Goal: Transaction & Acquisition: Purchase product/service

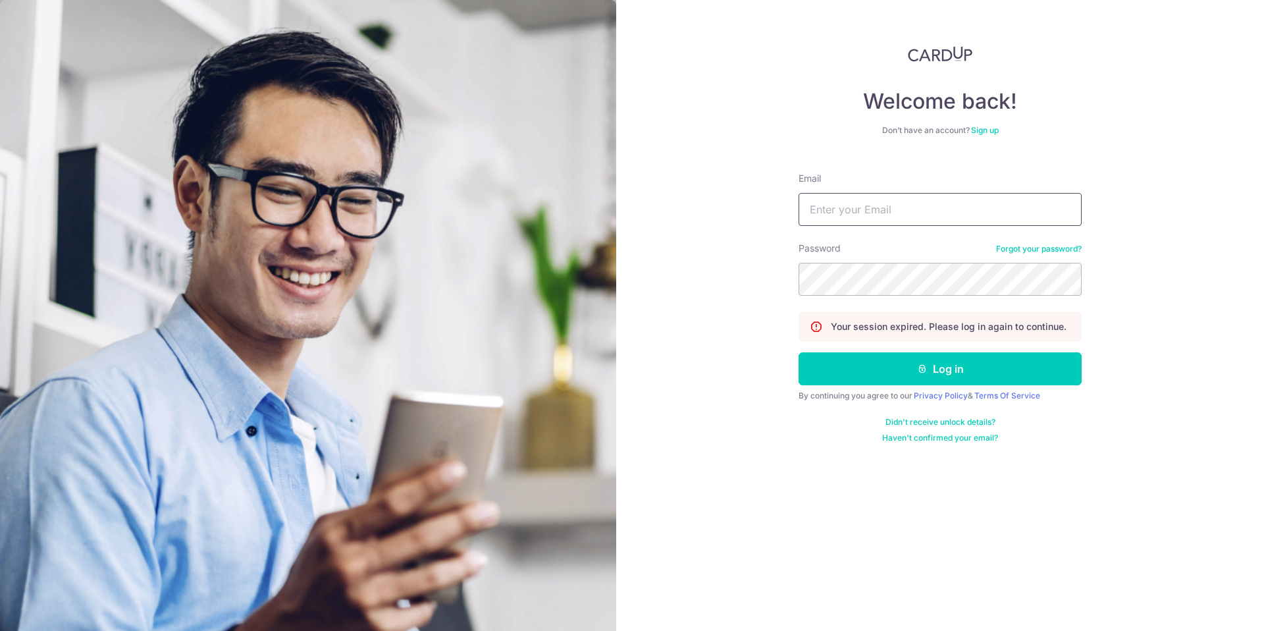
drag, startPoint x: 948, startPoint y: 234, endPoint x: 951, endPoint y: 222, distance: 12.1
click at [948, 229] on form "Email Password Forgot your password? Your session expired. Please log in again …" at bounding box center [940, 302] width 283 height 281
click at [951, 220] on input "Email" at bounding box center [940, 209] width 283 height 33
type input "xylee@hengleecanvas.com.sg"
click at [880, 375] on button "Log in" at bounding box center [940, 368] width 283 height 33
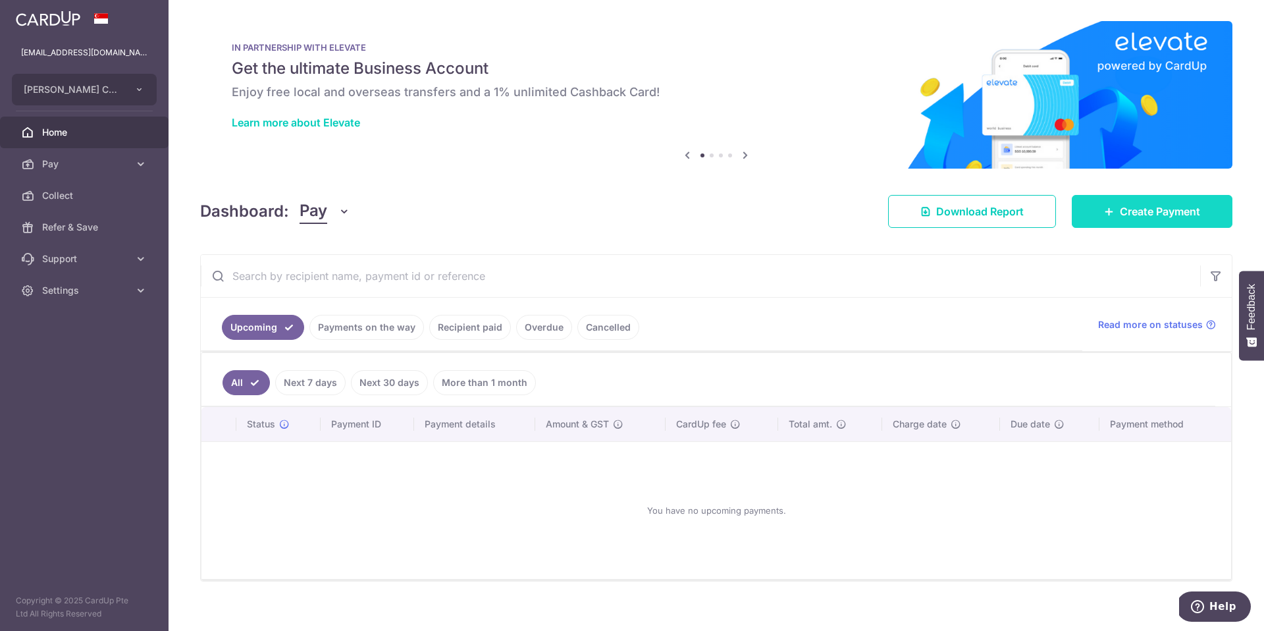
click at [1134, 214] on span "Create Payment" at bounding box center [1160, 211] width 80 height 16
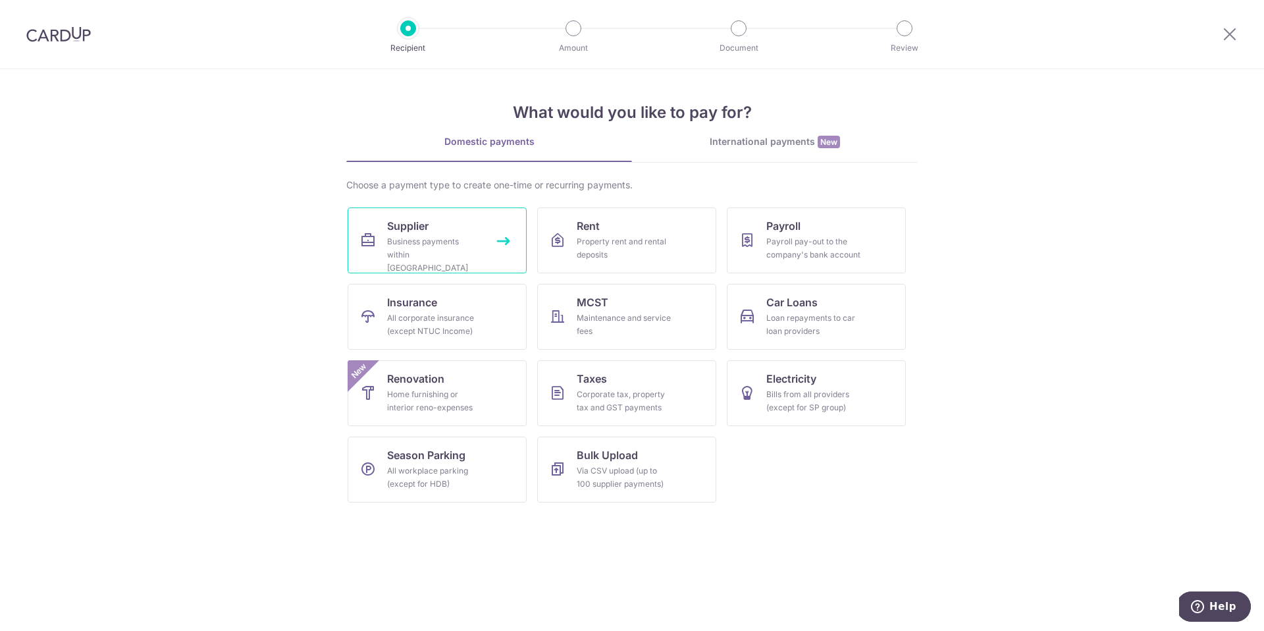
click at [463, 221] on link "Supplier Business payments within Singapore" at bounding box center [437, 240] width 179 height 66
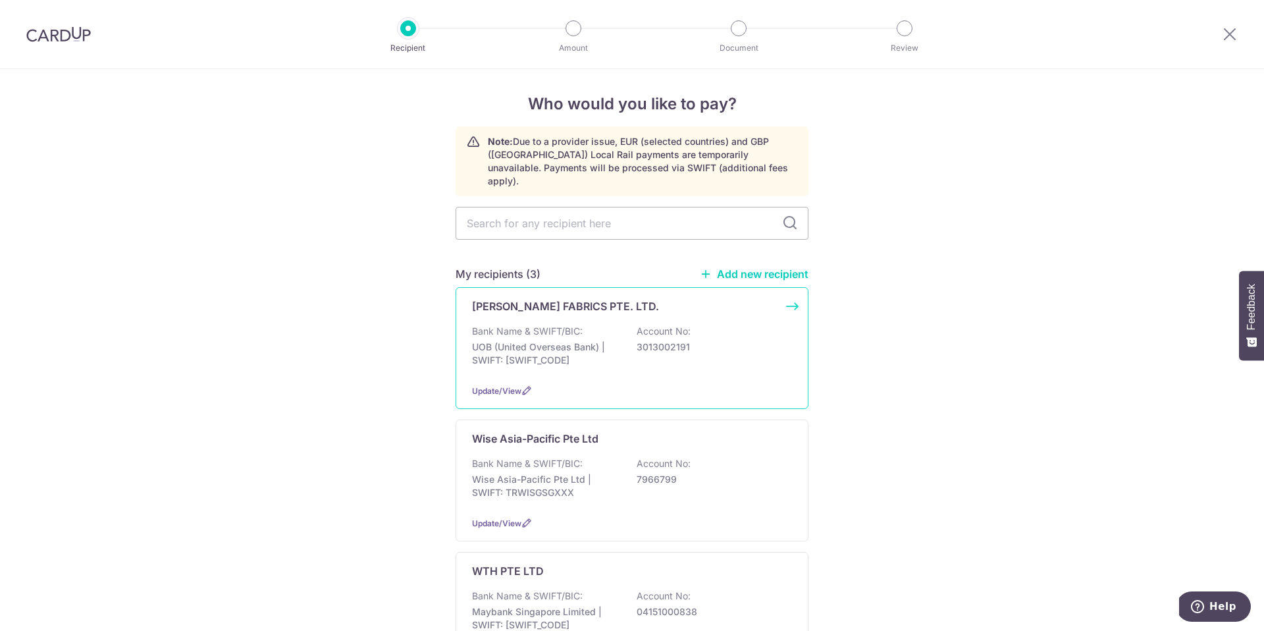
scroll to position [14, 0]
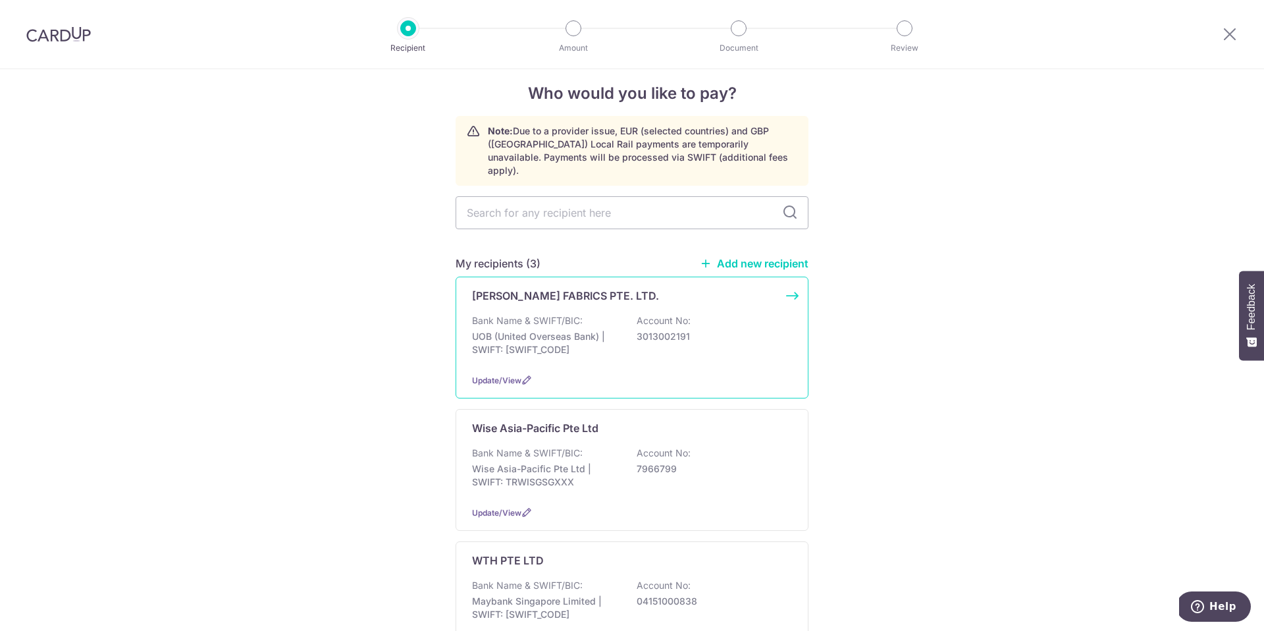
click at [679, 341] on div "Bank Name & SWIFT/BIC: UOB (United Overseas Bank) | SWIFT: UOVBSGSGXXX Account …" at bounding box center [632, 338] width 320 height 49
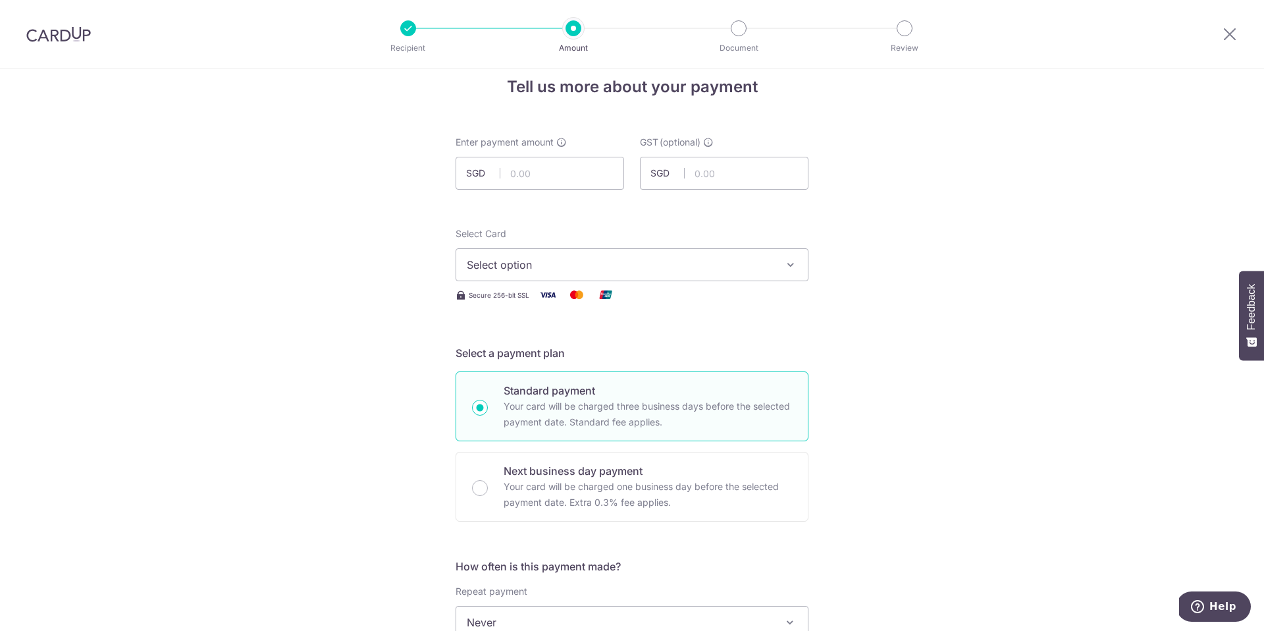
scroll to position [23, 0]
click at [609, 267] on span "Select option" at bounding box center [620, 262] width 307 height 16
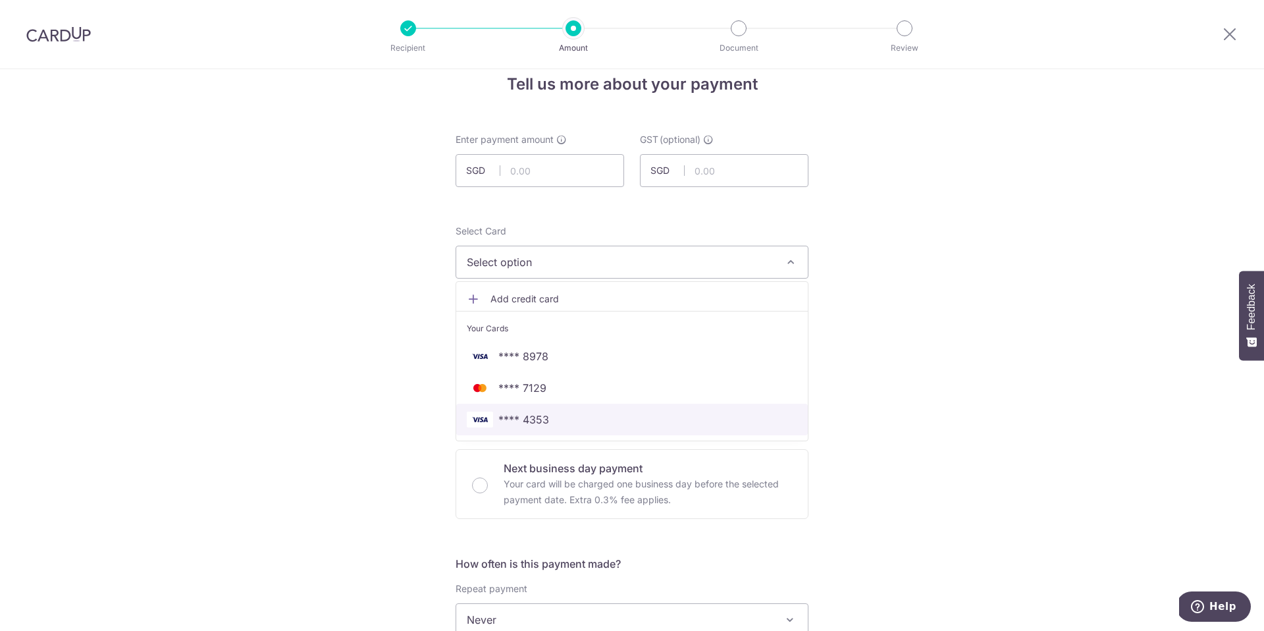
click at [571, 430] on link "**** 4353" at bounding box center [632, 420] width 352 height 32
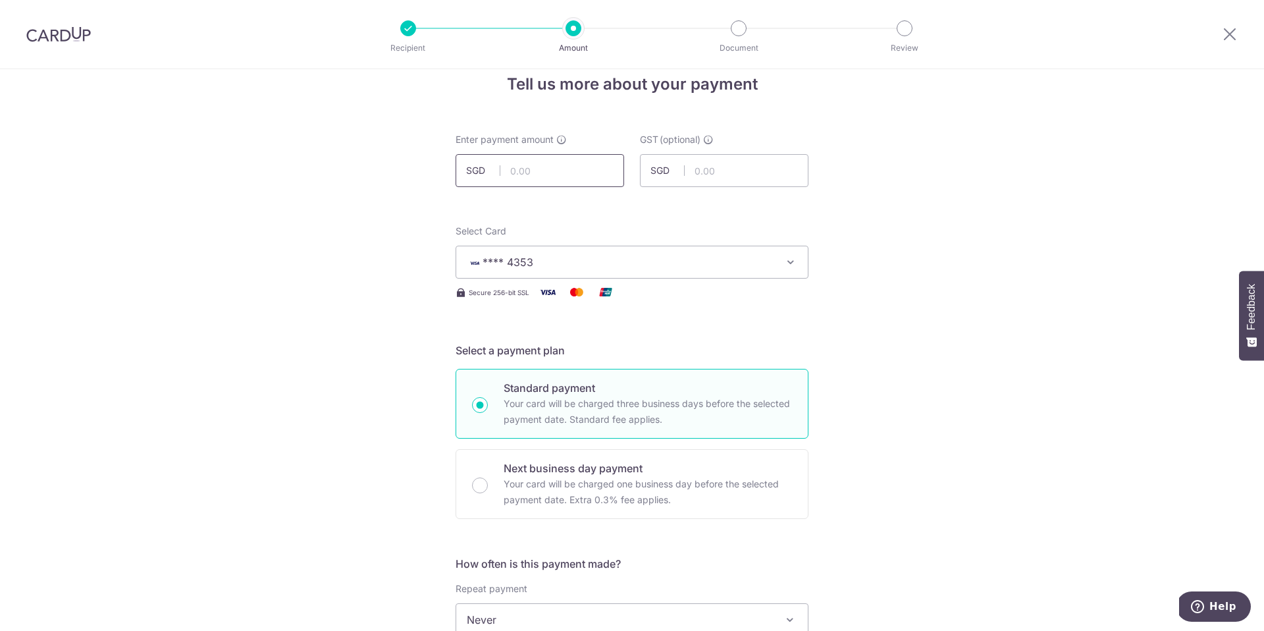
click at [580, 182] on input "text" at bounding box center [540, 170] width 169 height 33
type input "30,000.00"
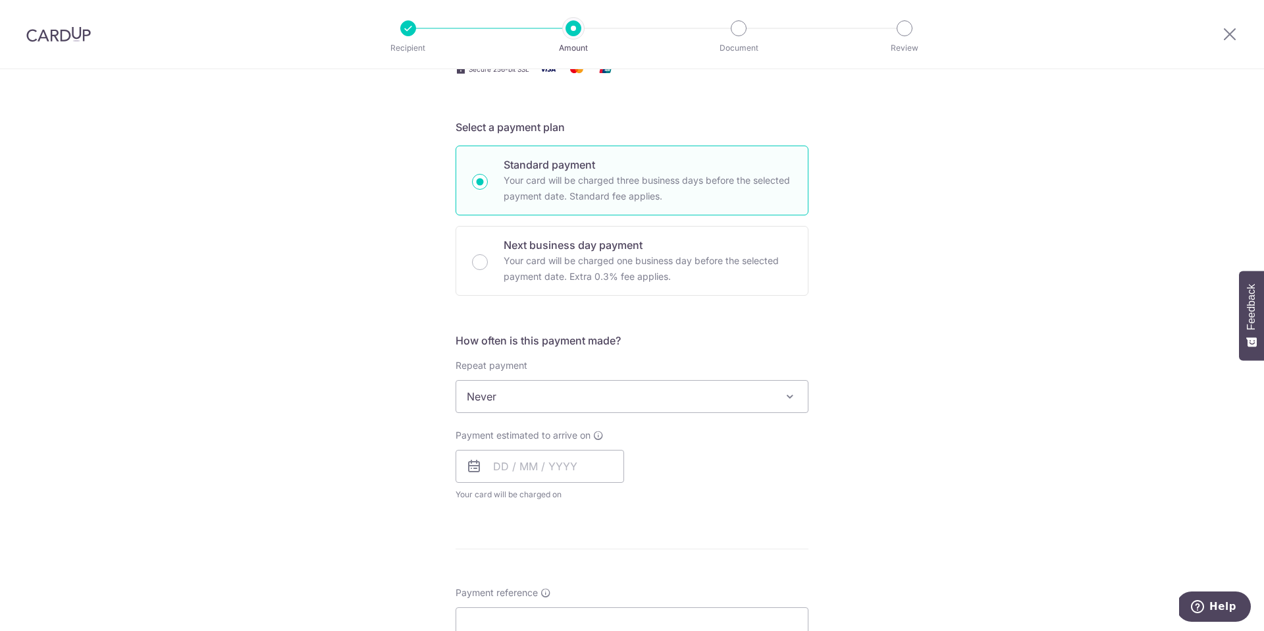
scroll to position [278, 0]
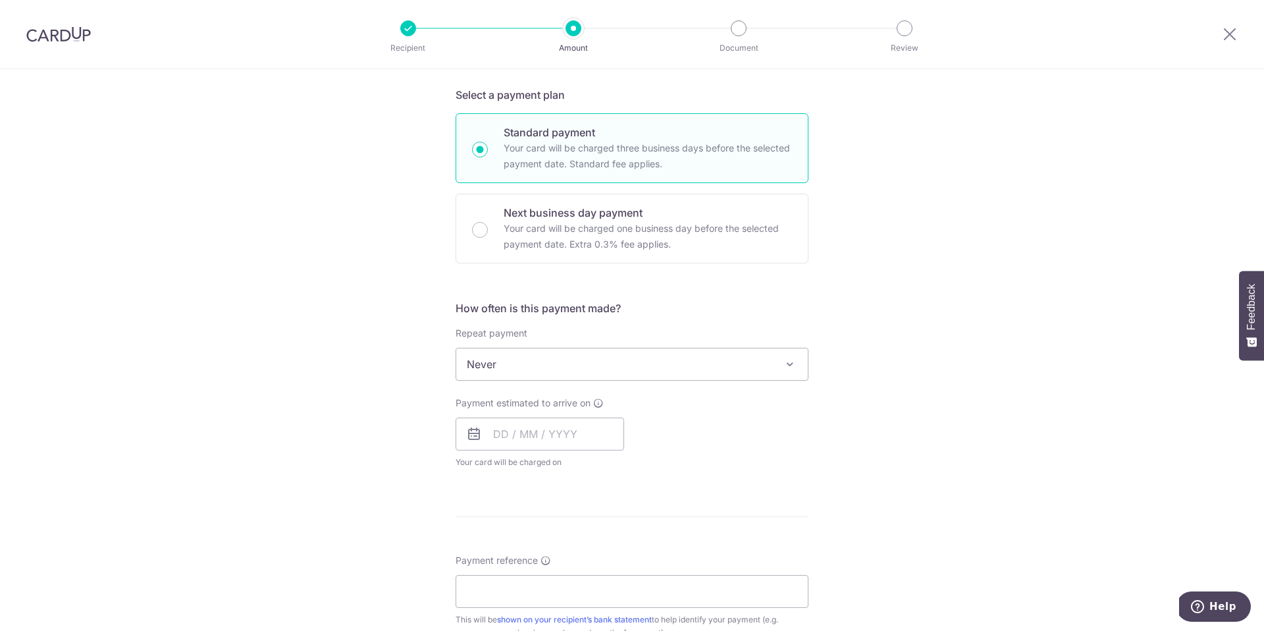
click at [563, 343] on div "Repeat payment Never Every week Every month Every quarter Every half a year Nev…" at bounding box center [632, 354] width 353 height 54
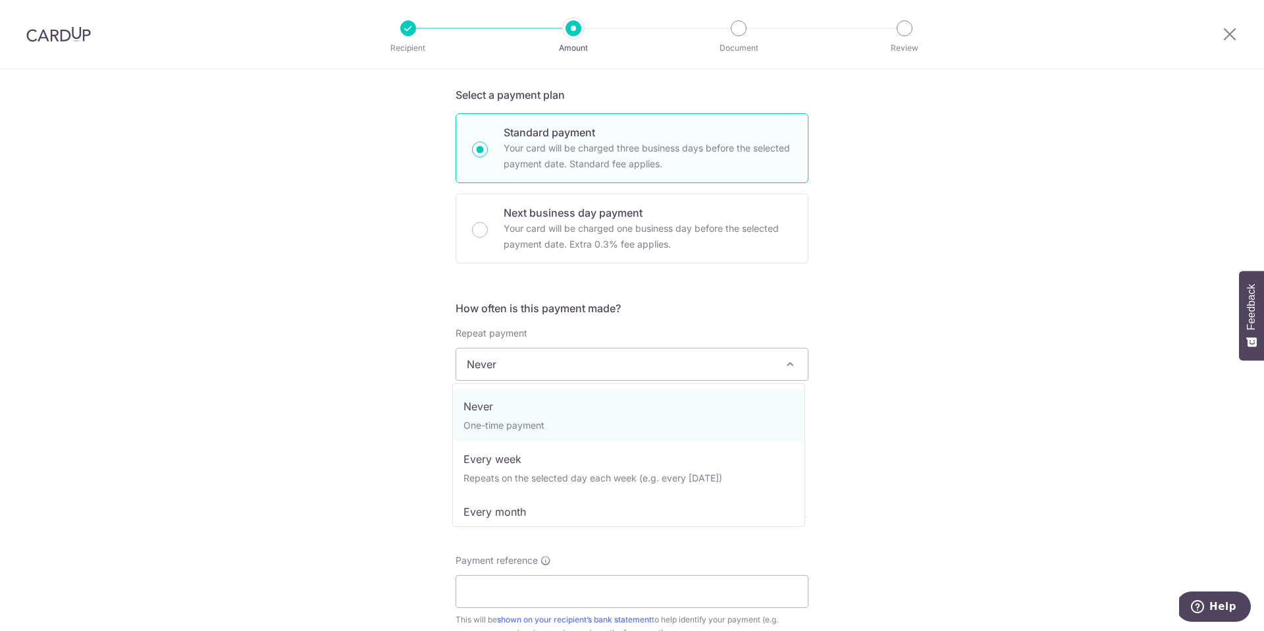
click at [567, 354] on span "Never" at bounding box center [632, 364] width 352 height 32
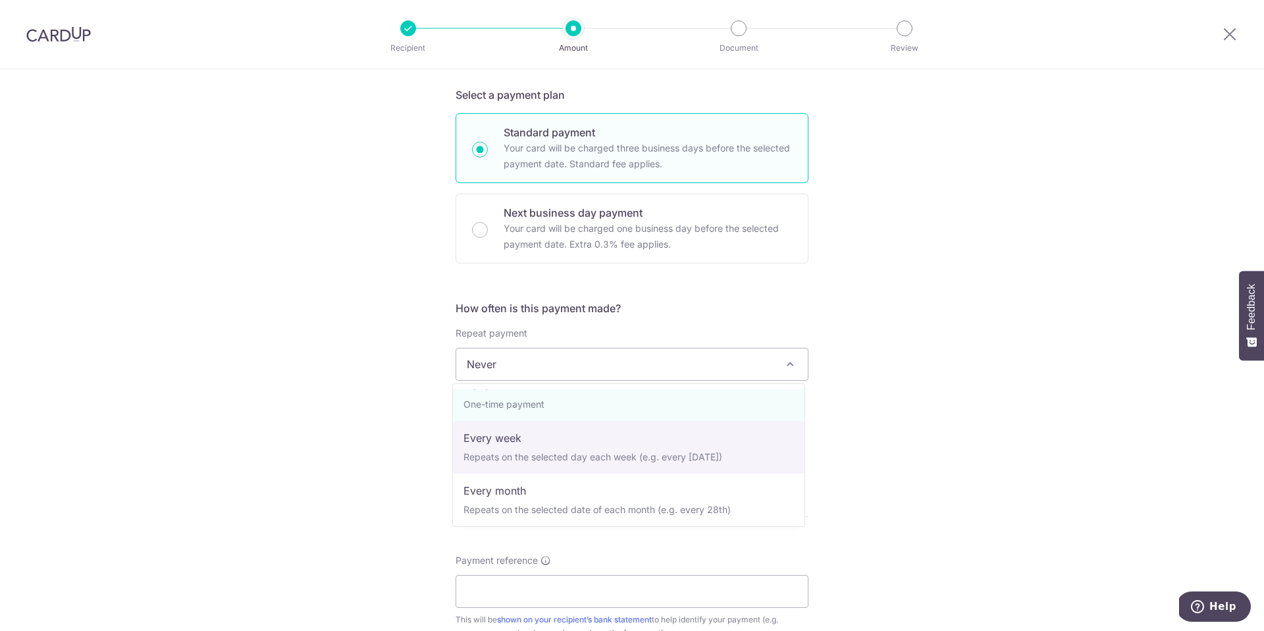
scroll to position [0, 0]
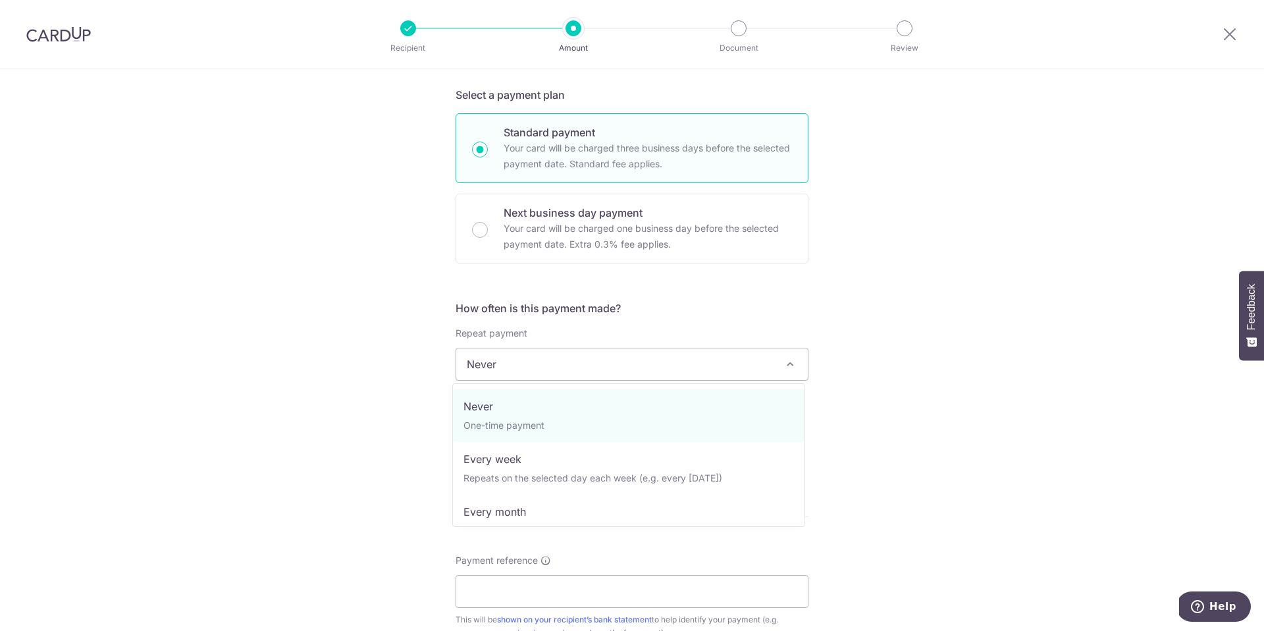
click at [914, 417] on div "Tell us more about your payment Enter payment amount SGD 30,000.00 30000.00 GST…" at bounding box center [632, 430] width 1264 height 1279
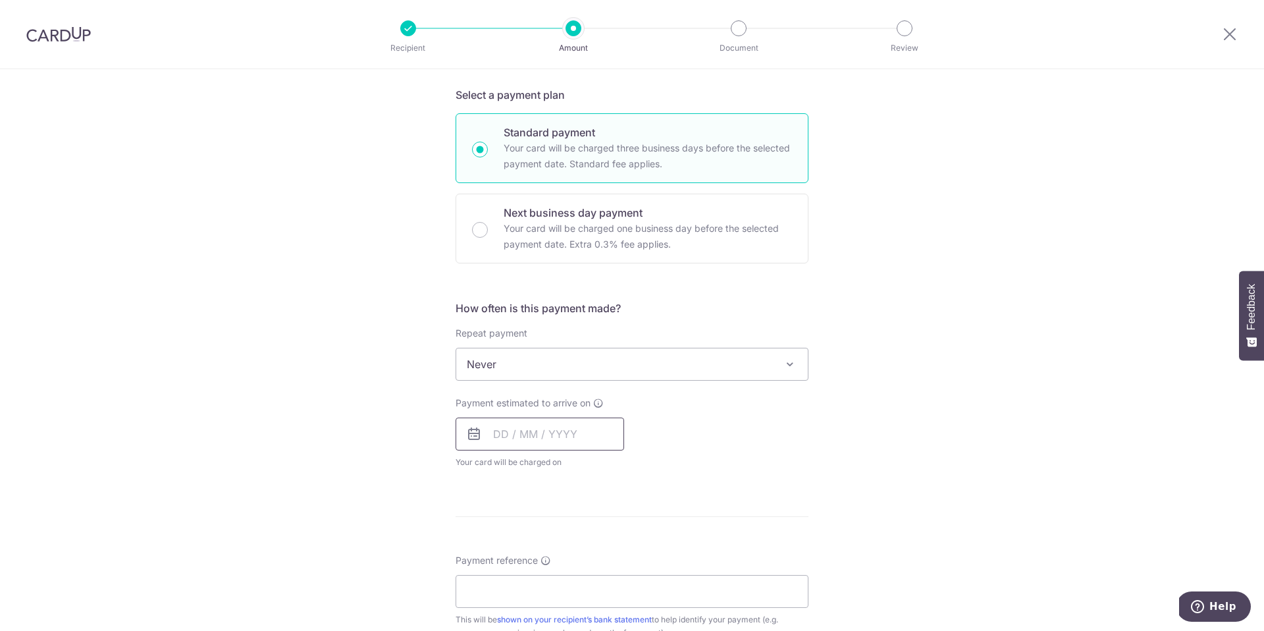
click at [581, 431] on input "text" at bounding box center [540, 433] width 169 height 33
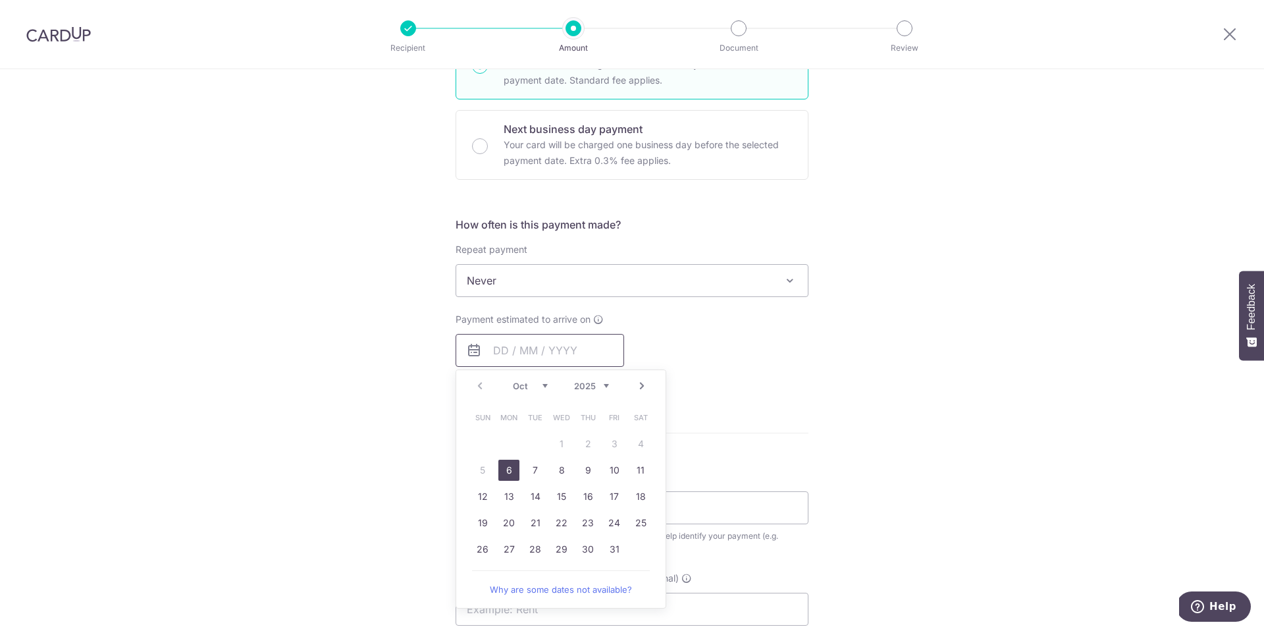
scroll to position [365, 0]
click at [508, 463] on link "6" at bounding box center [508, 467] width 21 height 21
type input "06/10/2025"
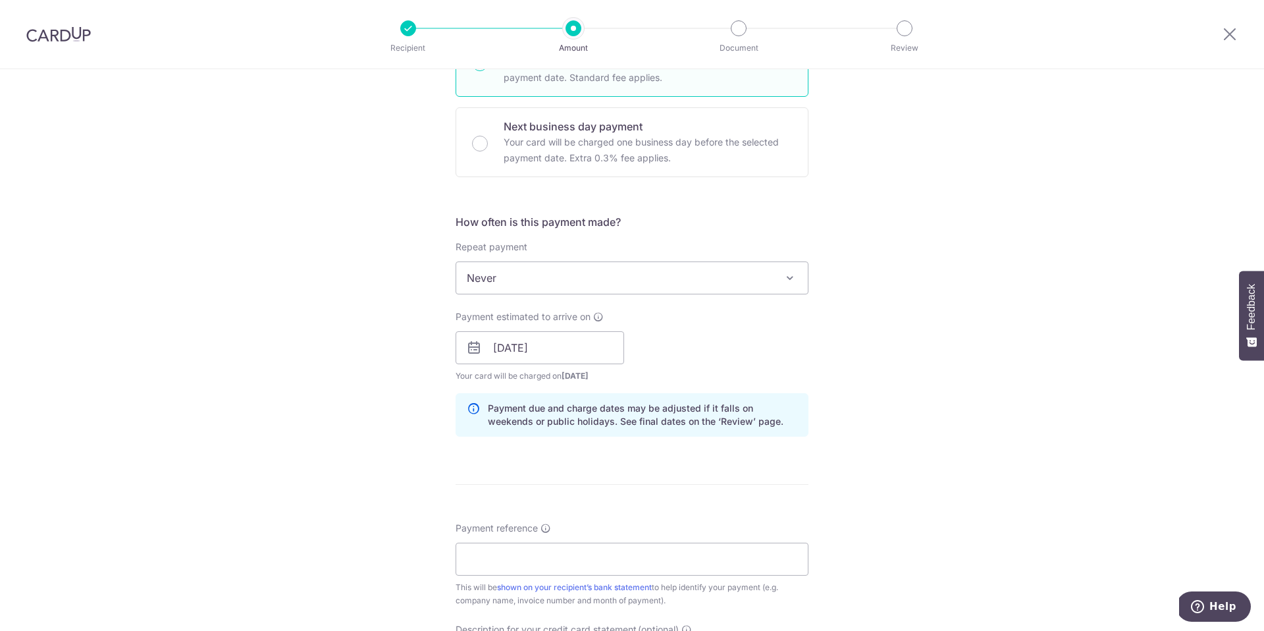
click at [623, 342] on div "Payment estimated to arrive on 06/10/2025 Prev Next Oct Nov Dec 2025 2026 2027 …" at bounding box center [540, 346] width 184 height 72
click at [603, 348] on input "[DATE]" at bounding box center [540, 347] width 169 height 33
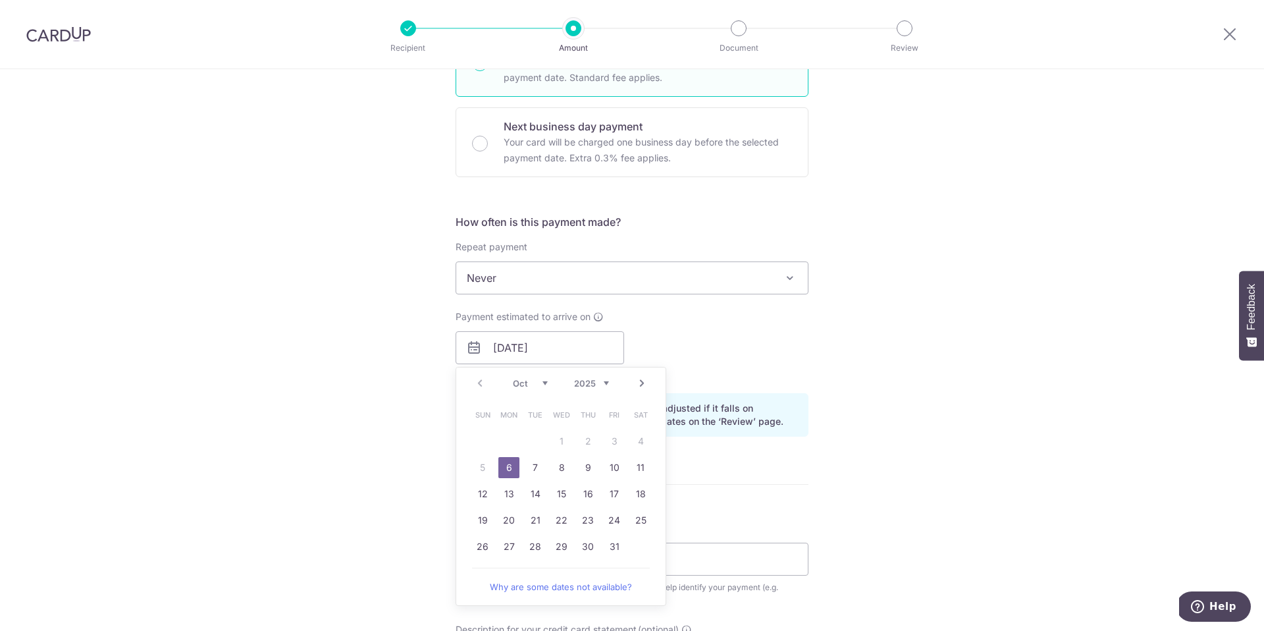
click at [509, 460] on link "6" at bounding box center [508, 467] width 21 height 21
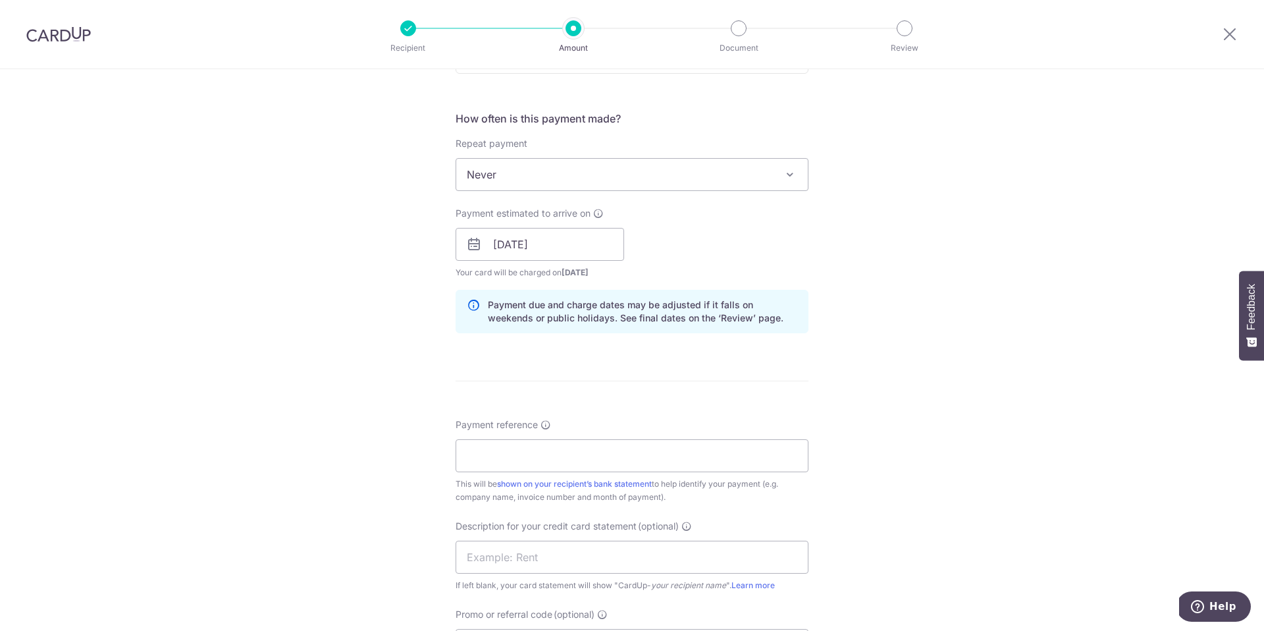
scroll to position [473, 0]
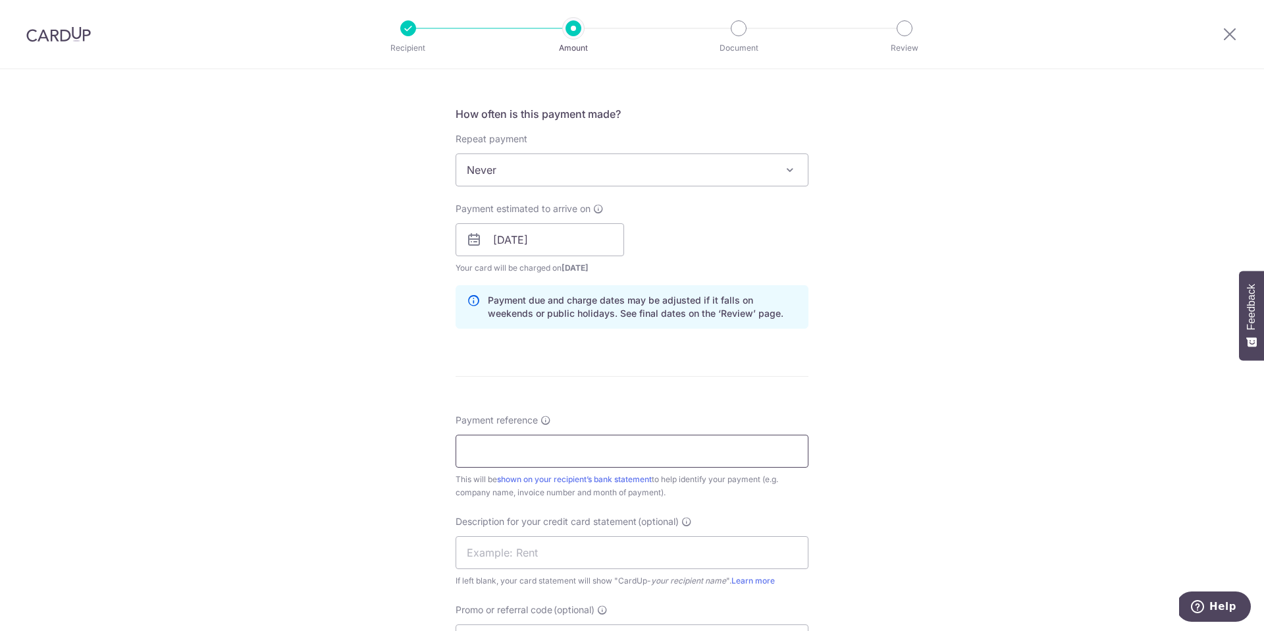
click at [513, 456] on input "Payment reference" at bounding box center [632, 450] width 353 height 33
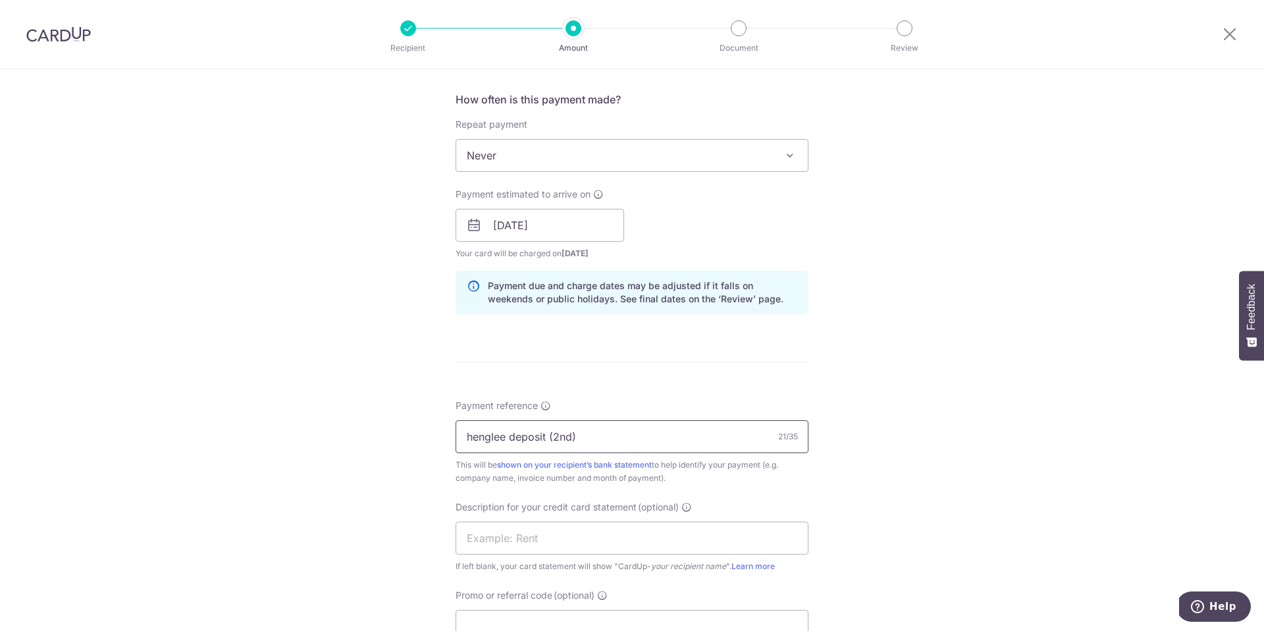
scroll to position [587, 0]
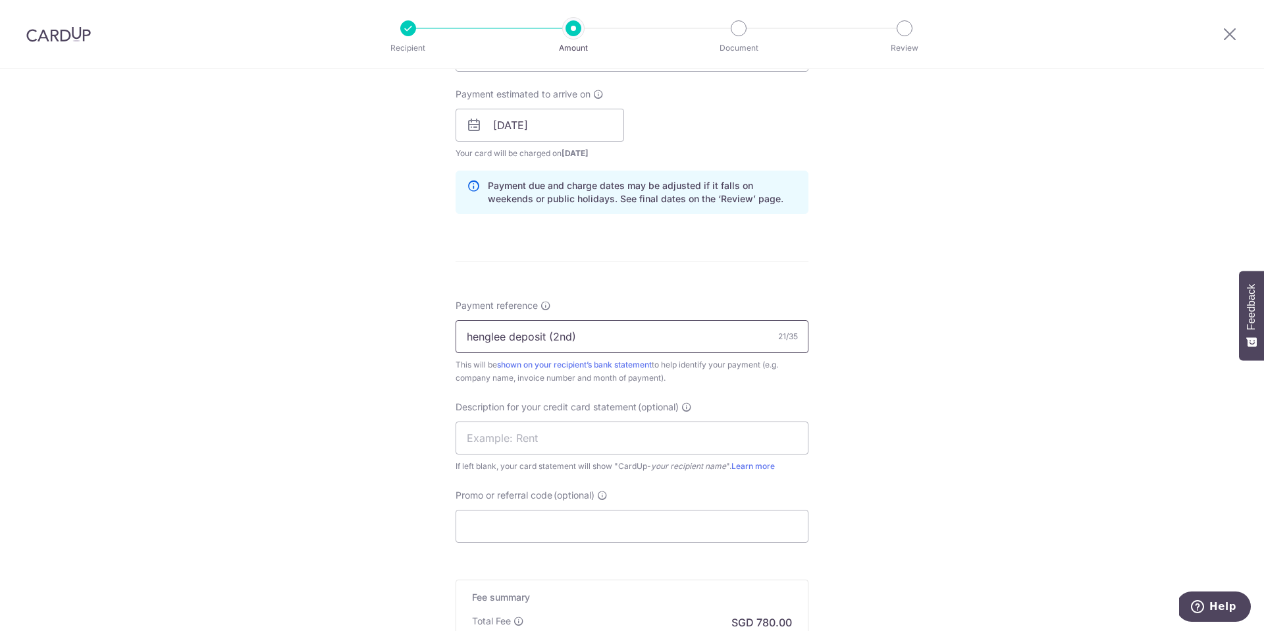
type input "henglee deposit (2nd)"
click at [621, 415] on div "Description for your credit card statement (optional) If left blank, your card …" at bounding box center [632, 436] width 353 height 72
click at [627, 424] on input "text" at bounding box center [632, 437] width 353 height 33
type input "[PERSON_NAME]"
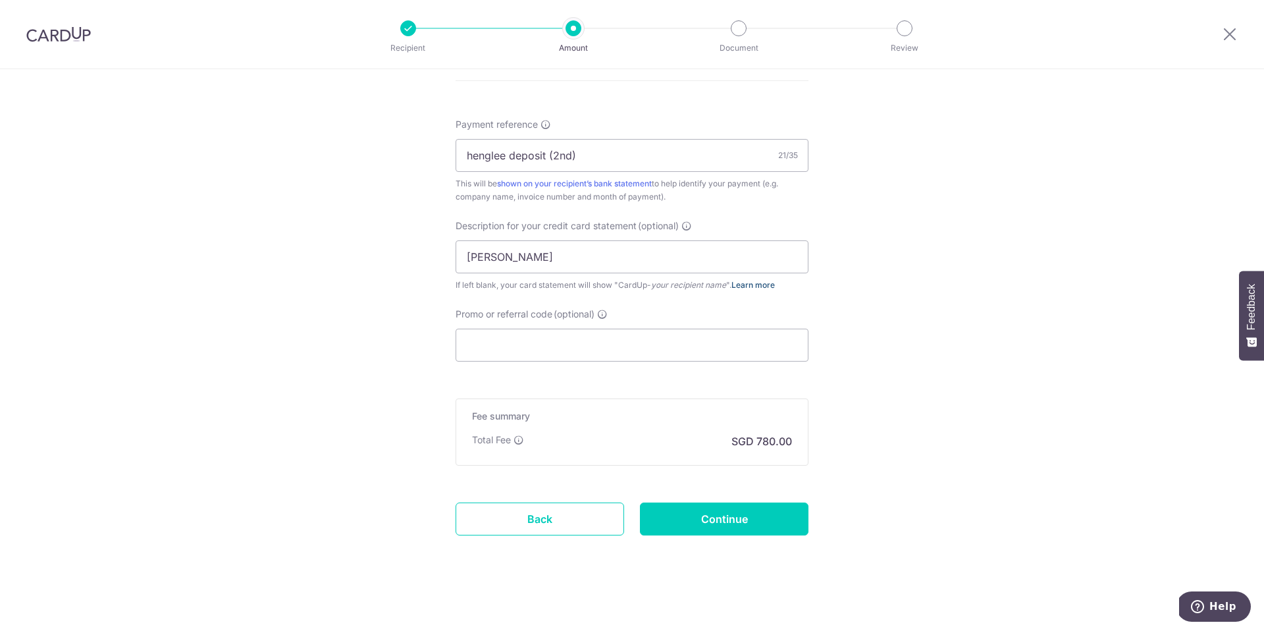
scroll to position [772, 0]
click at [513, 442] on div "Total Fee" at bounding box center [498, 436] width 52 height 13
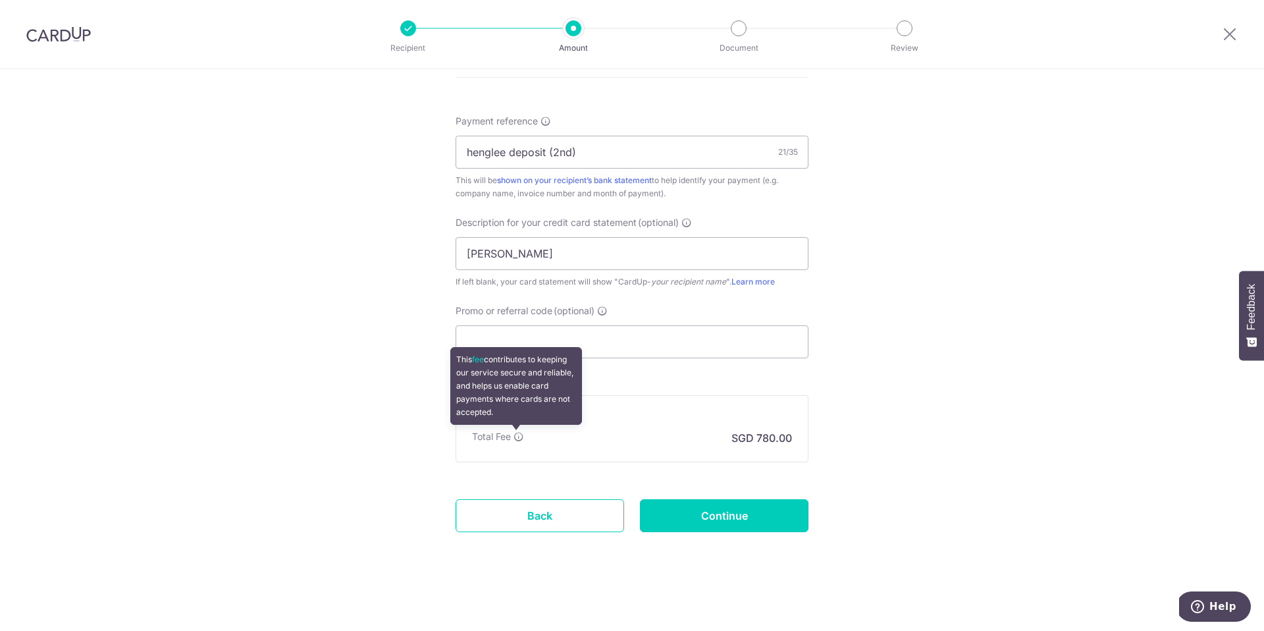
click at [517, 438] on icon at bounding box center [518, 436] width 11 height 11
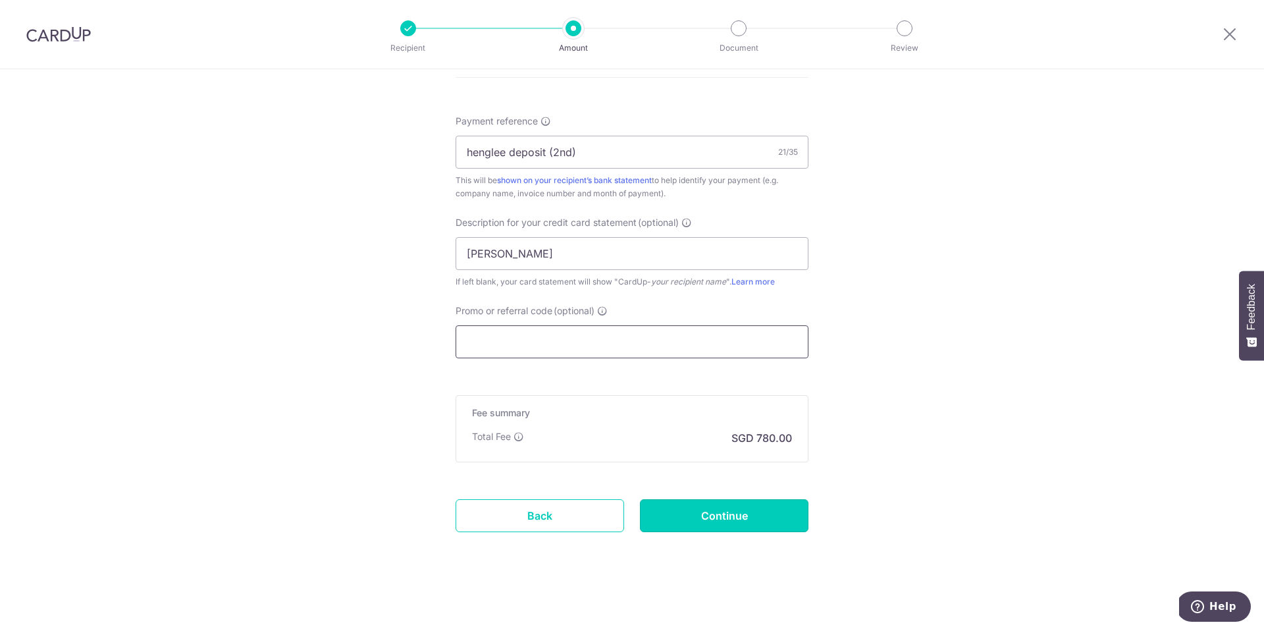
drag, startPoint x: 717, startPoint y: 506, endPoint x: 735, endPoint y: 327, distance: 180.0
click at [762, 502] on input "Continue" at bounding box center [724, 515] width 169 height 33
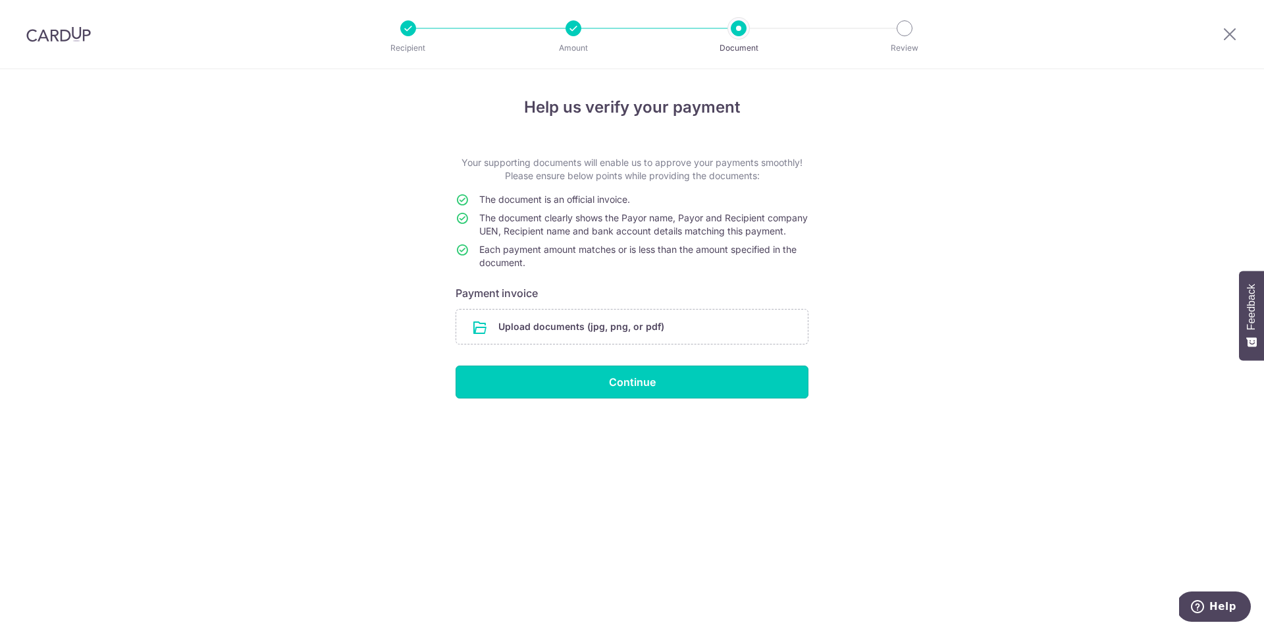
click at [632, 384] on input "Continue" at bounding box center [632, 381] width 353 height 33
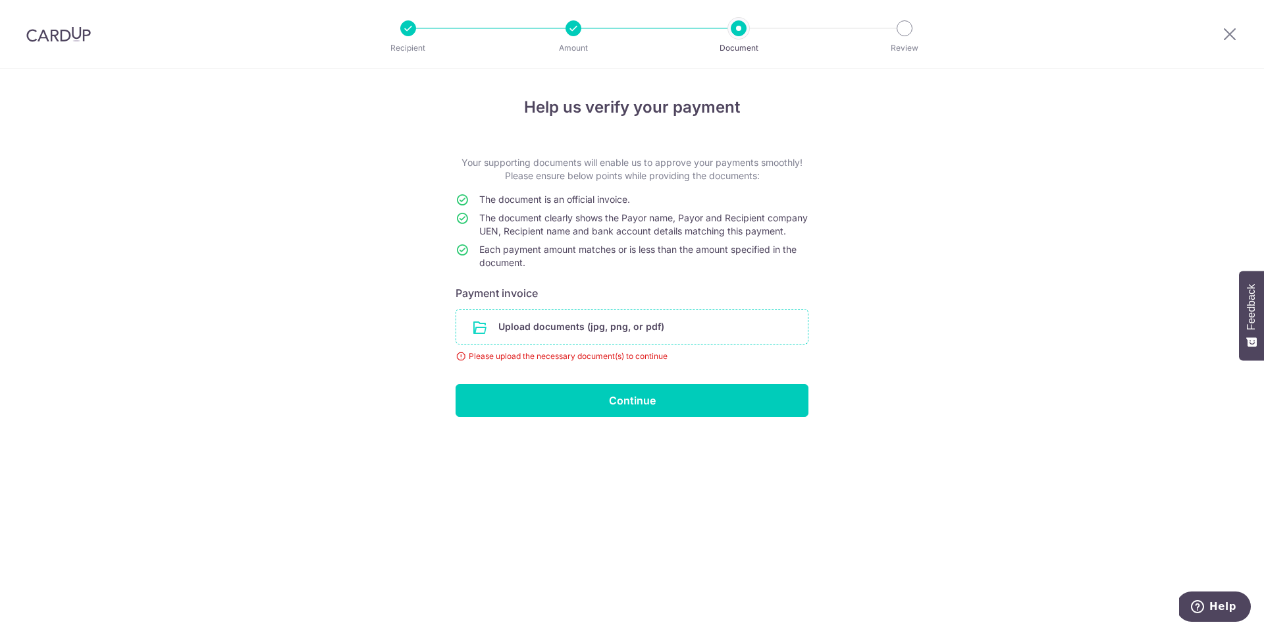
click at [619, 344] on input "file" at bounding box center [632, 326] width 352 height 34
click at [552, 340] on input "file" at bounding box center [632, 326] width 352 height 34
click at [561, 344] on input "file" at bounding box center [632, 326] width 352 height 34
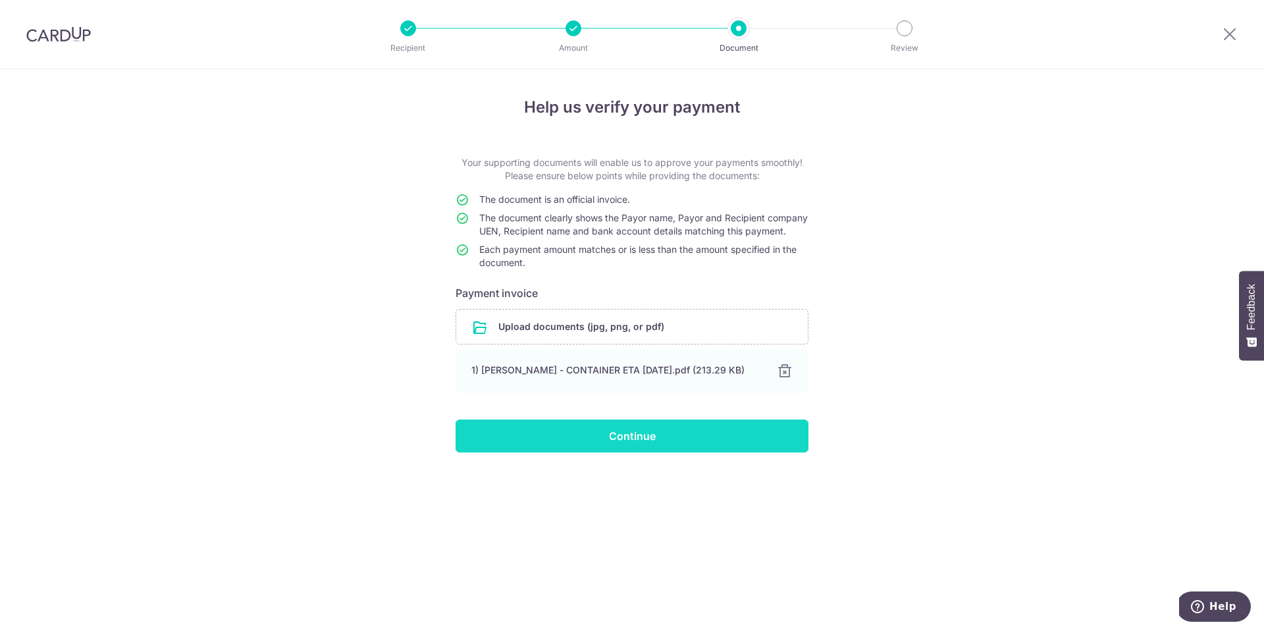
click at [659, 443] on input "Continue" at bounding box center [632, 435] width 353 height 33
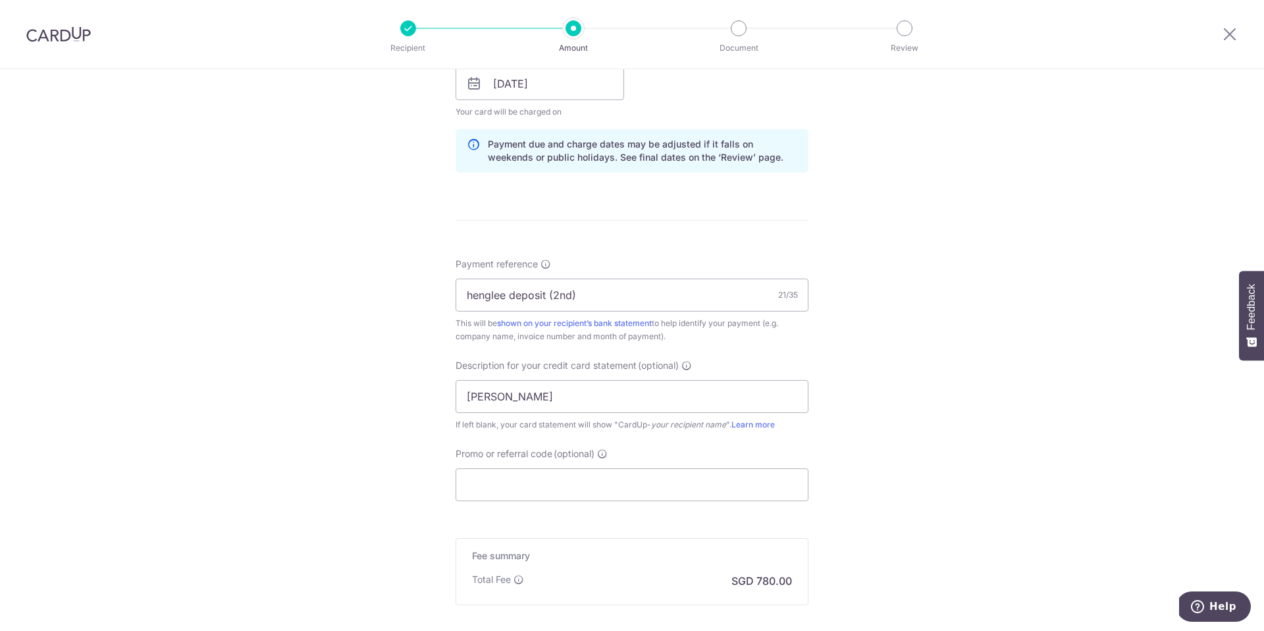
scroll to position [632, 0]
click at [584, 448] on span "(optional)" at bounding box center [574, 450] width 41 height 13
click at [584, 465] on input "Promo or referral code (optional) Enter either a promo code or a referral code …" at bounding box center [632, 481] width 353 height 33
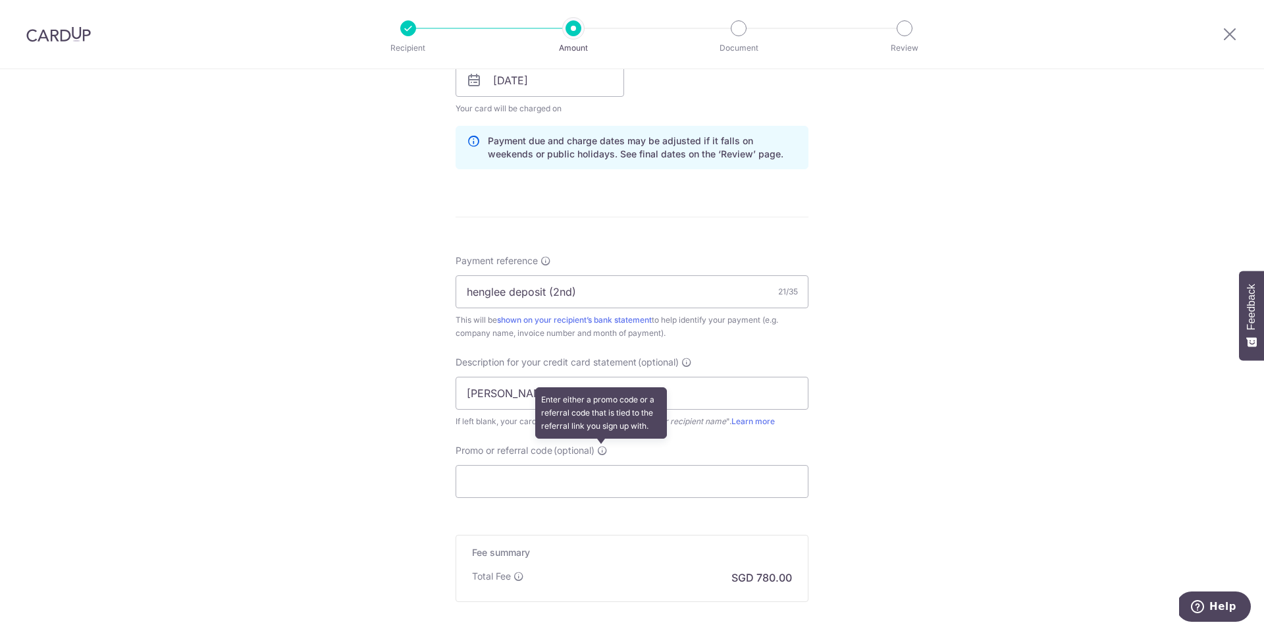
click at [603, 452] on icon at bounding box center [602, 450] width 11 height 11
click at [603, 465] on input "Promo or referral code (optional) Enter either a promo code or a referral code …" at bounding box center [632, 481] width 353 height 33
click at [603, 452] on icon at bounding box center [602, 450] width 11 height 11
click at [603, 465] on input "Promo or referral code (optional) Enter either a promo code or a referral code …" at bounding box center [632, 481] width 353 height 33
click at [603, 452] on icon at bounding box center [602, 450] width 11 height 11
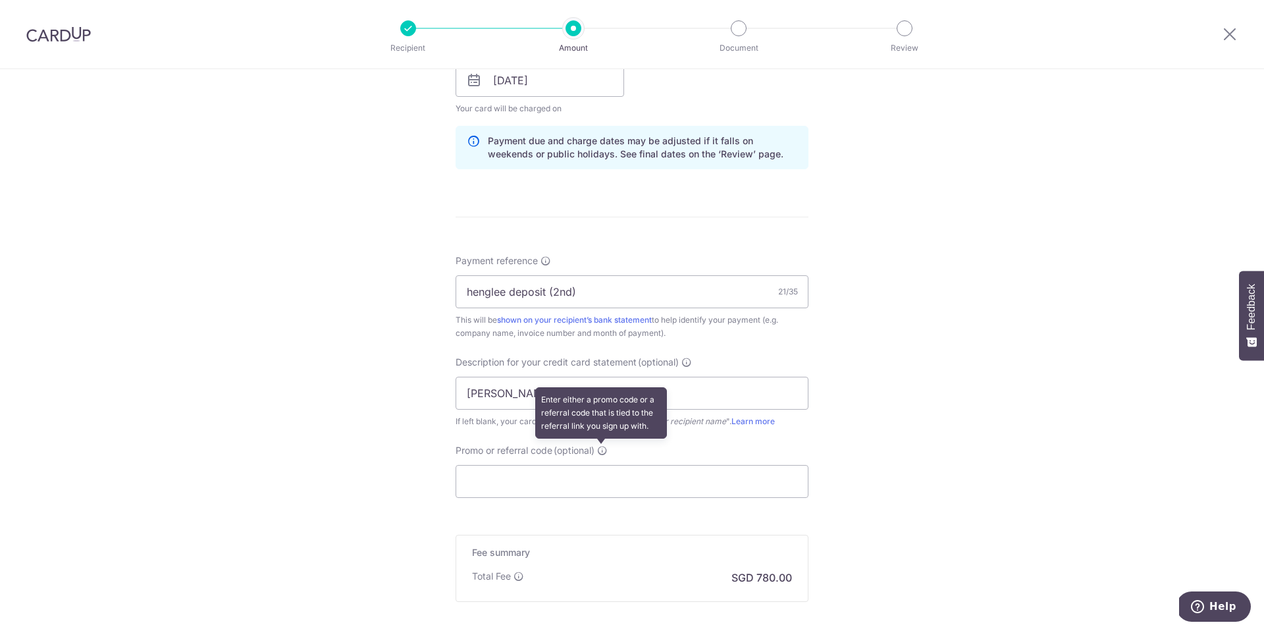
click at [603, 465] on input "Promo or referral code (optional) Enter either a promo code or a referral code …" at bounding box center [632, 481] width 353 height 33
click at [714, 471] on input "Promo or referral code (optional) Enter either a promo code or a referral code …" at bounding box center [632, 481] width 353 height 33
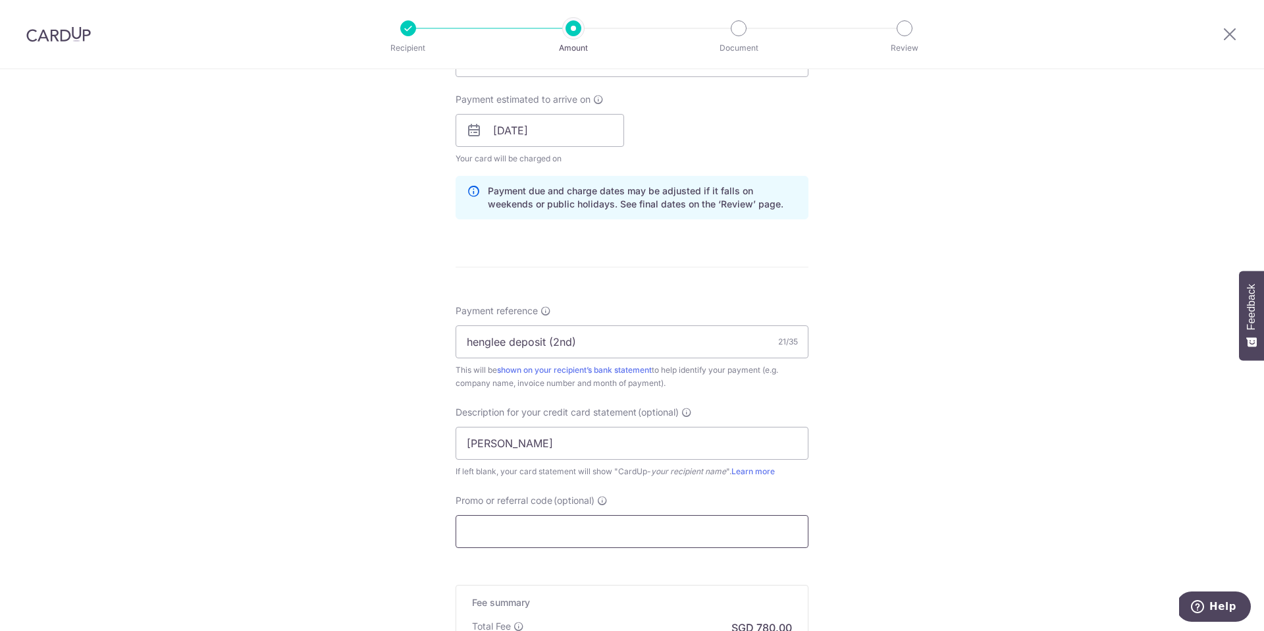
scroll to position [641, 0]
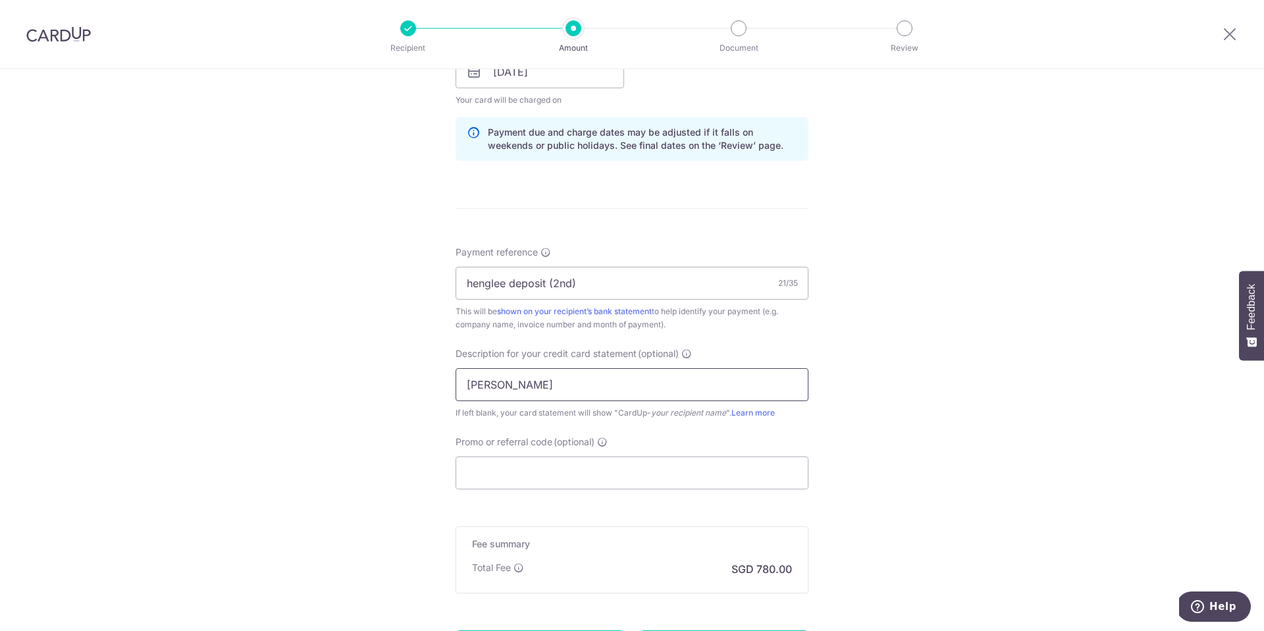
click at [538, 380] on input "amardeep" at bounding box center [632, 384] width 353 height 33
click at [526, 462] on input "Promo or referral code (optional)" at bounding box center [632, 472] width 353 height 33
paste input "REC185"
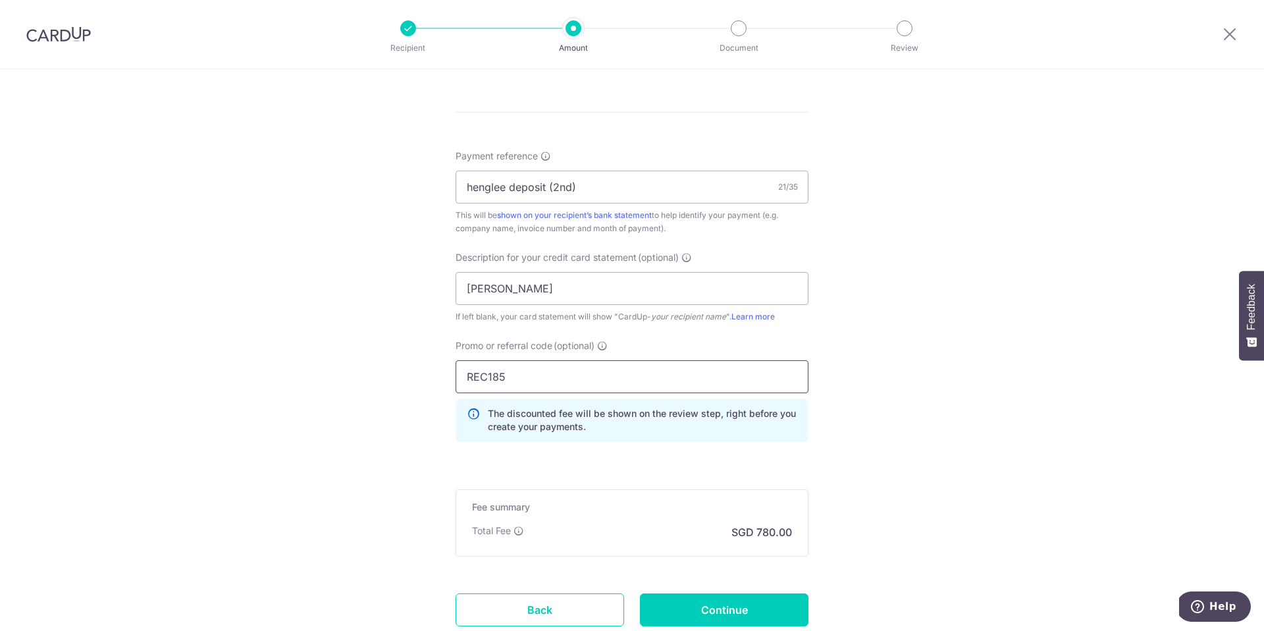
scroll to position [738, 0]
type input "REC185"
click at [735, 589] on form "Enter payment amount SGD 30,000.00 30000.00 GST (optional) SGD Select Card ****…" at bounding box center [632, 40] width 353 height 1244
click at [737, 594] on input "Continue" at bounding box center [724, 608] width 169 height 33
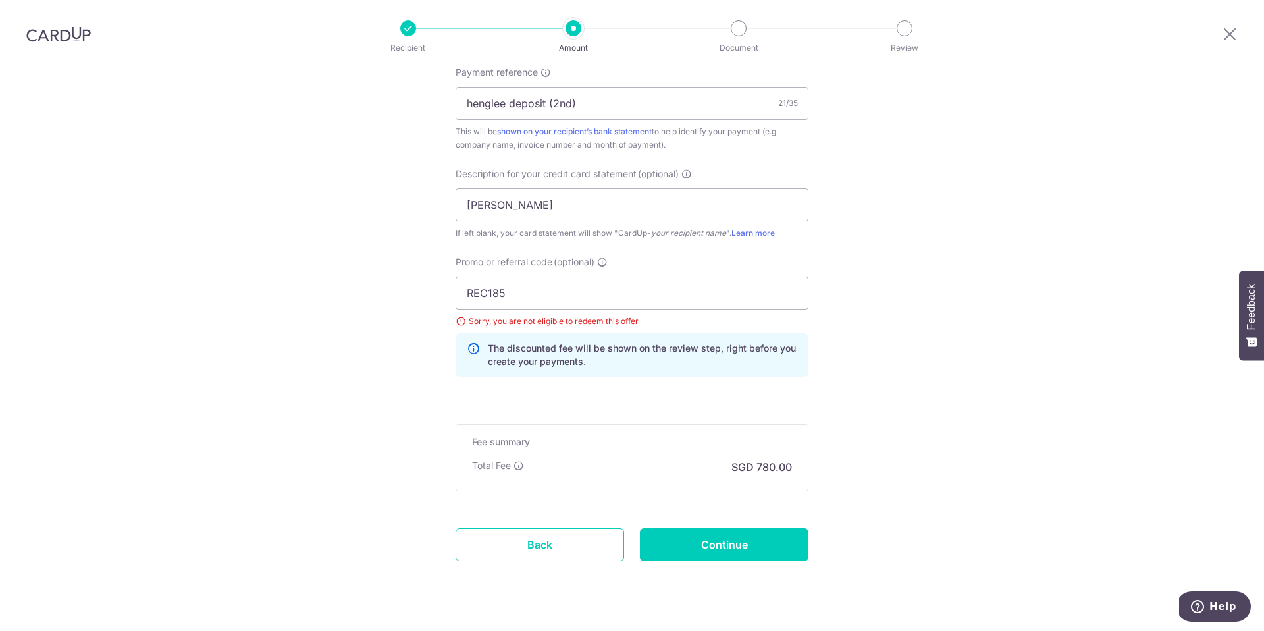
scroll to position [849, 0]
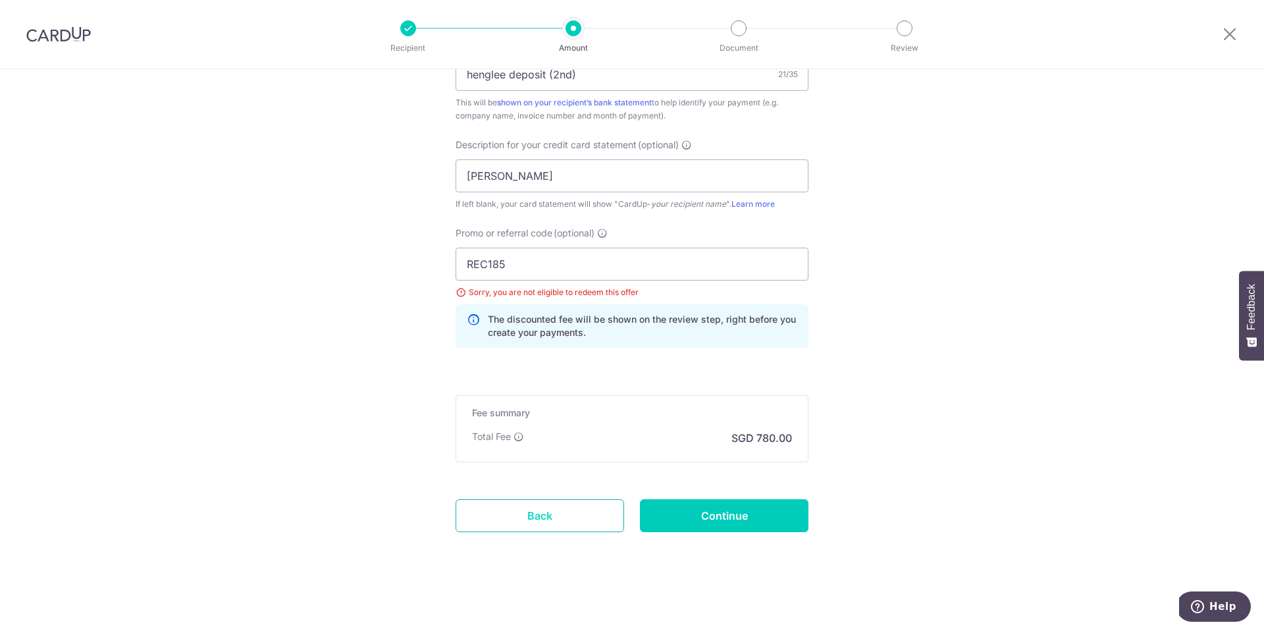
click at [616, 529] on link "Back" at bounding box center [540, 515] width 169 height 33
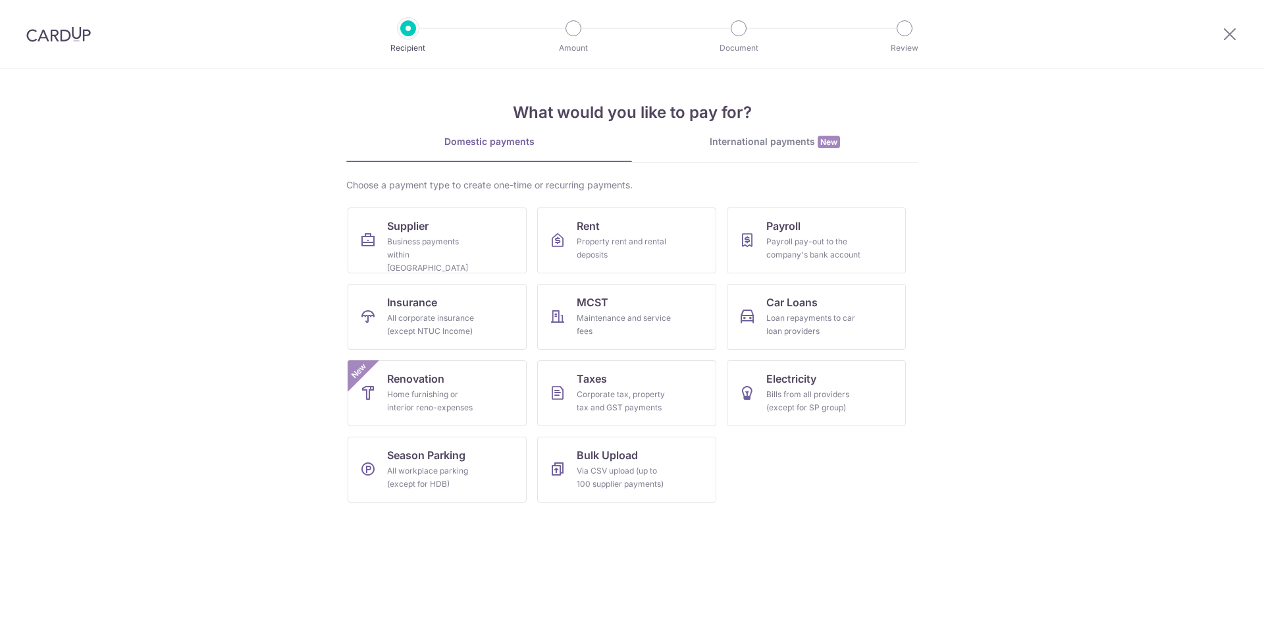
click at [765, 156] on link "International payments New" at bounding box center [775, 148] width 286 height 27
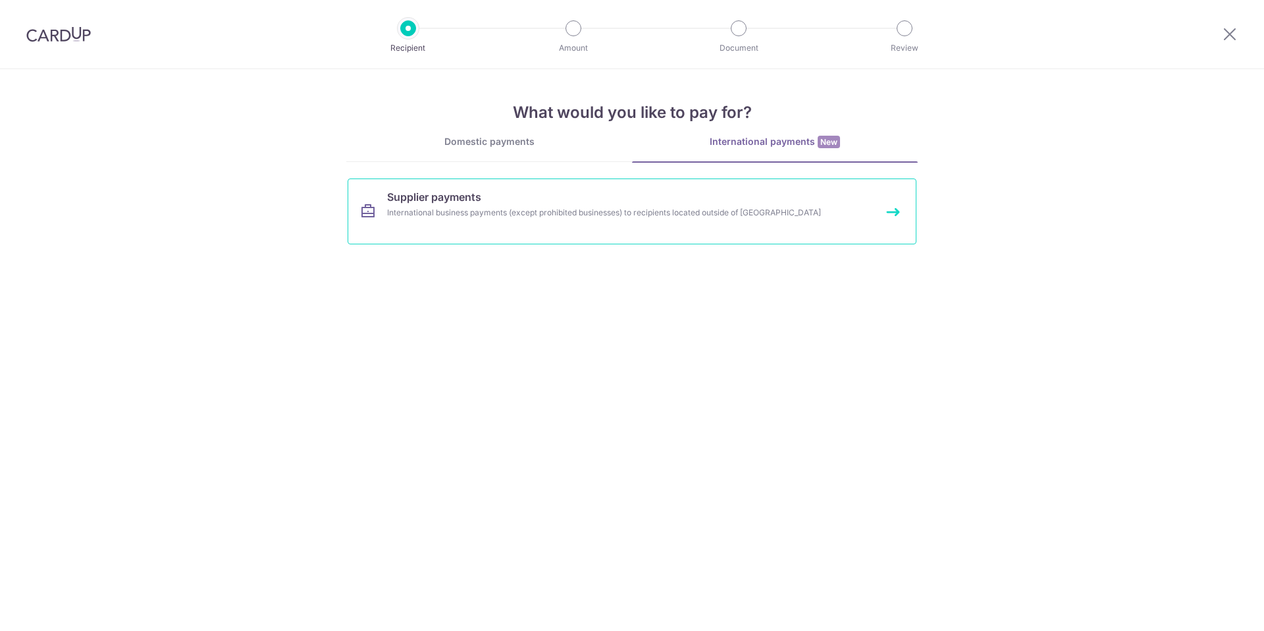
click at [668, 219] on link "Supplier payments International business payments (except prohibited businesses…" at bounding box center [632, 211] width 569 height 66
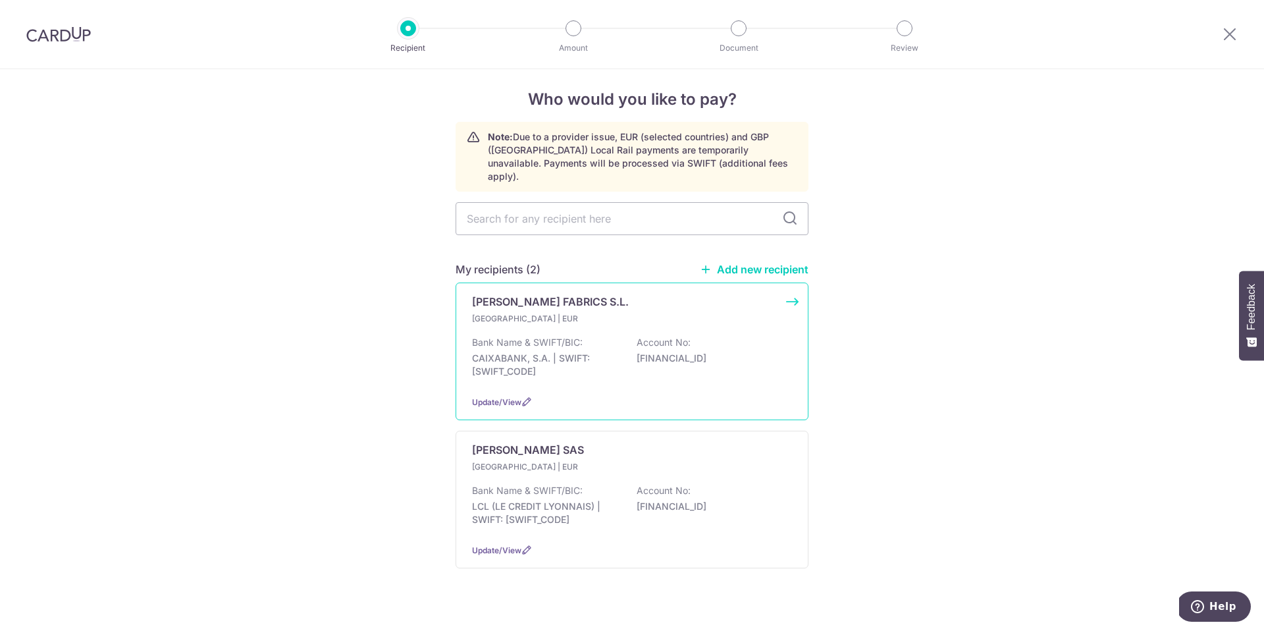
scroll to position [22, 0]
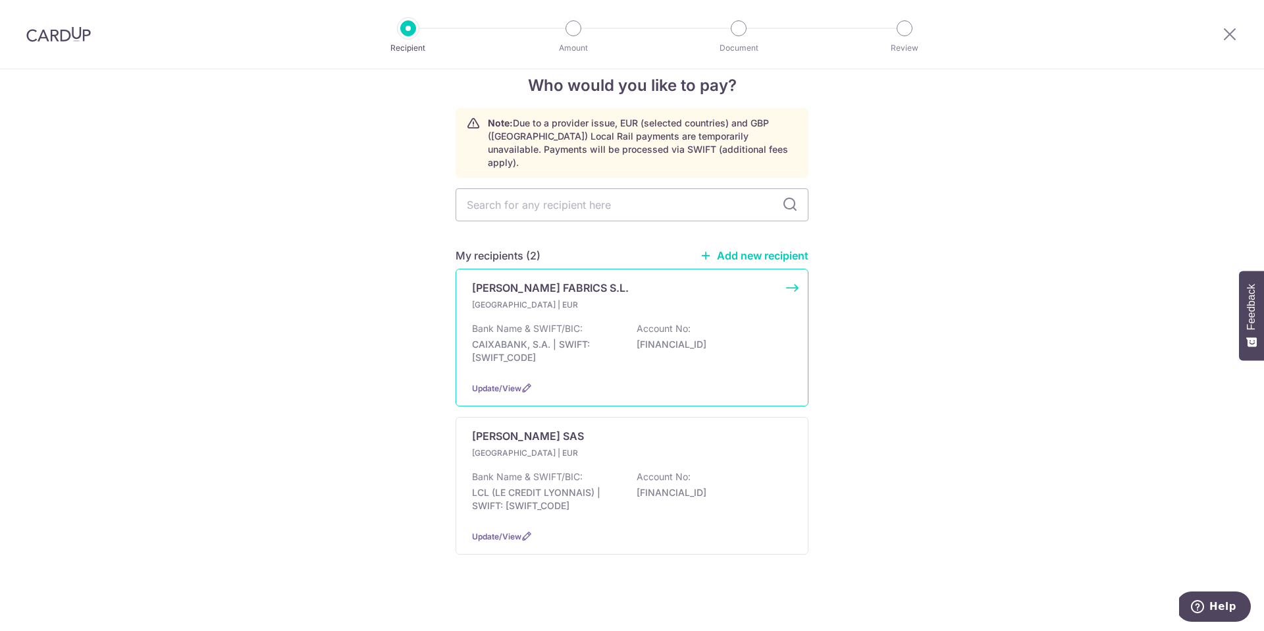
click at [714, 280] on div "COPEN FABRICS S.L." at bounding box center [624, 288] width 304 height 16
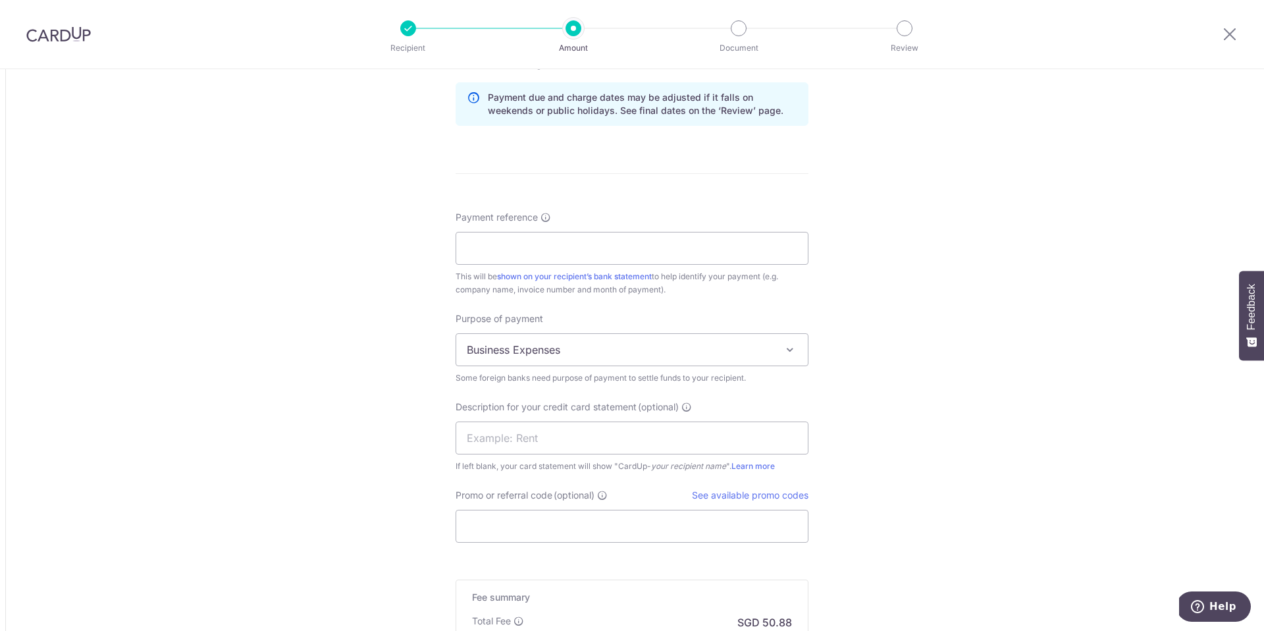
scroll to position [1070, 0]
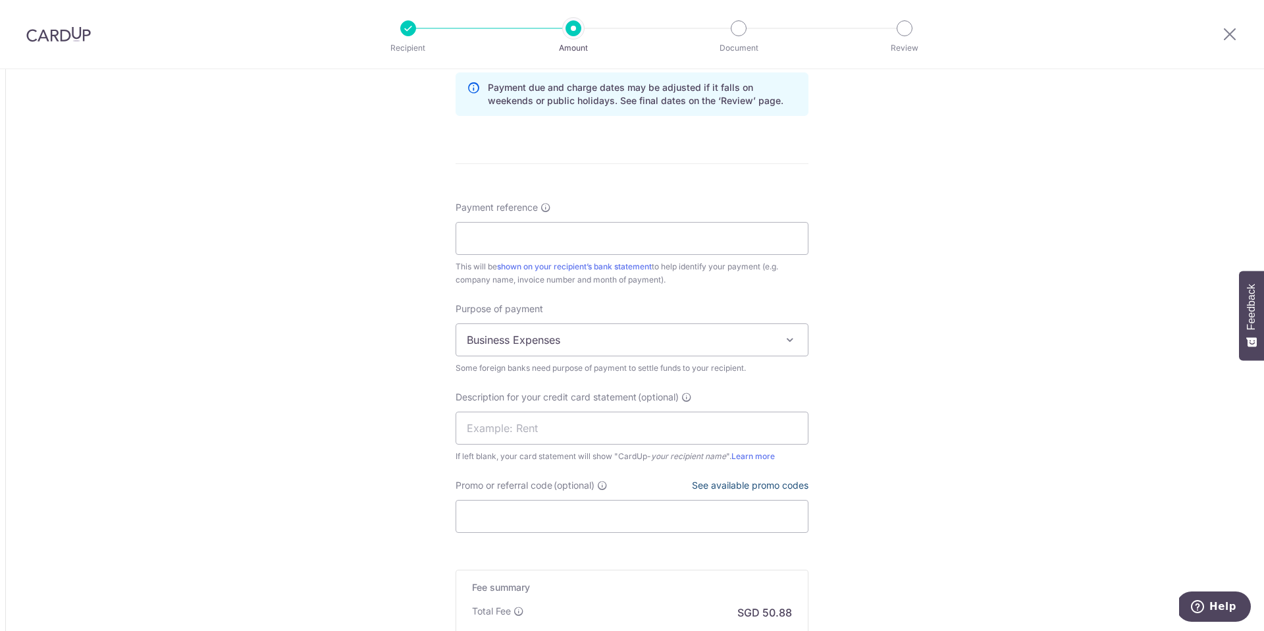
click at [795, 493] on div "Promo or referral code (optional) See available promo codes The discounted fee …" at bounding box center [632, 506] width 353 height 54
click at [795, 489] on link "See available promo codes" at bounding box center [750, 484] width 117 height 11
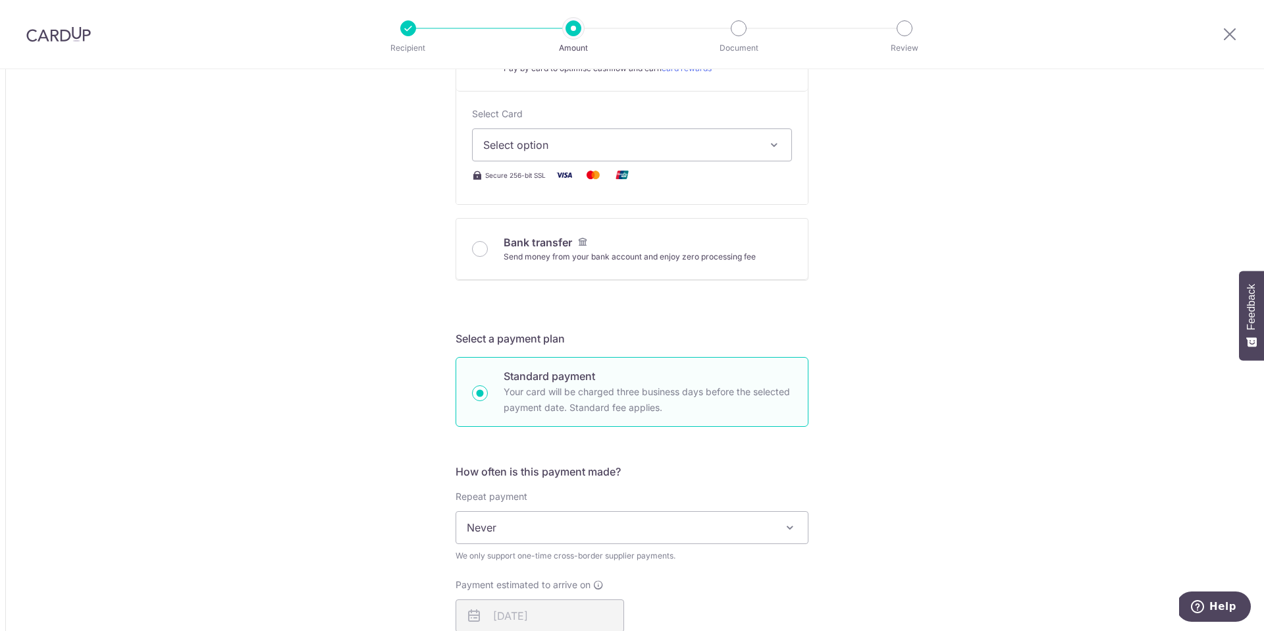
scroll to position [390, 0]
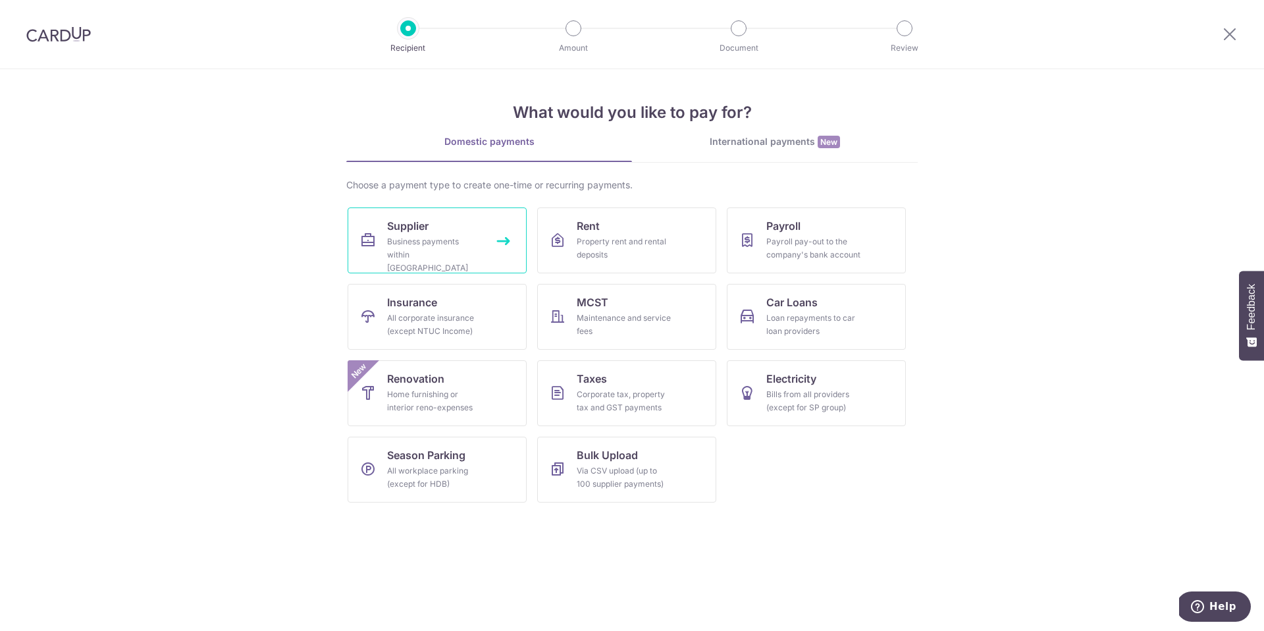
click at [480, 236] on div "Business payments within Singapore" at bounding box center [434, 254] width 95 height 39
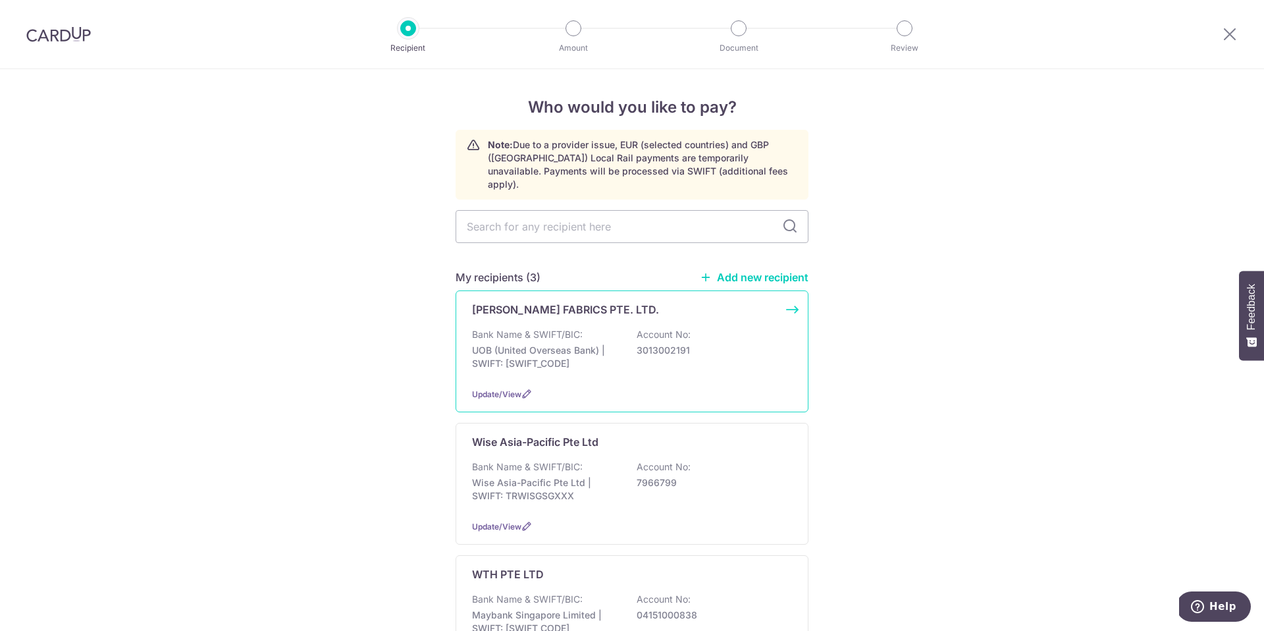
click at [617, 301] on p "[PERSON_NAME] FABRICS PTE. LTD." at bounding box center [565, 309] width 187 height 16
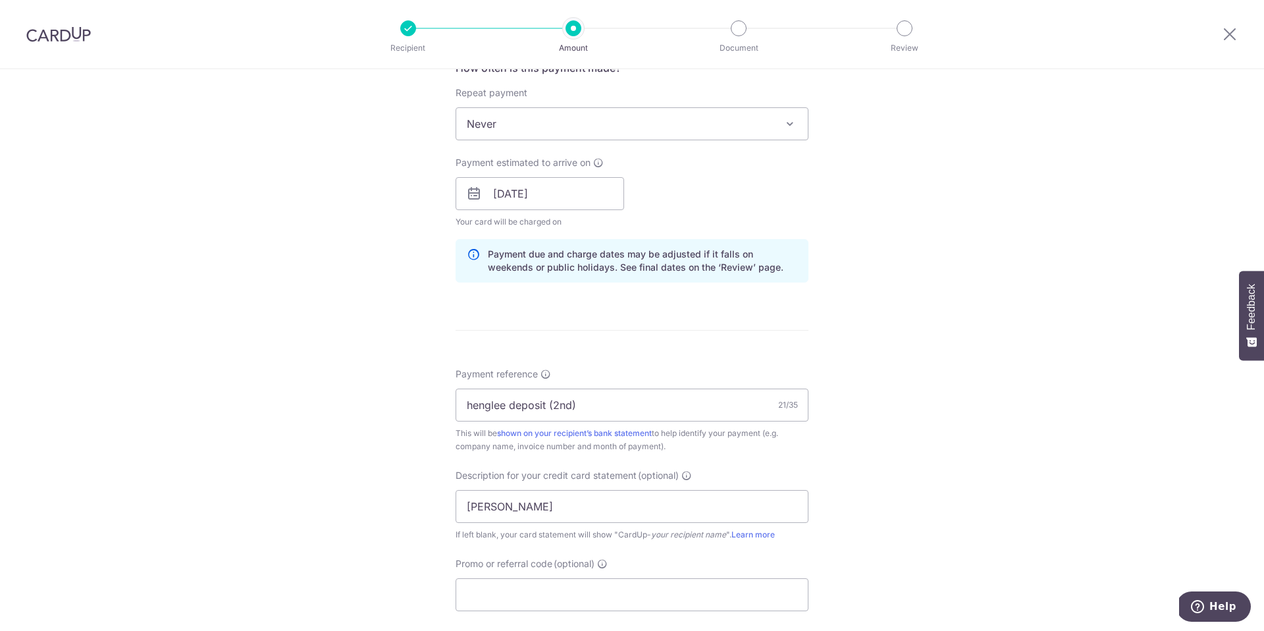
scroll to position [623, 0]
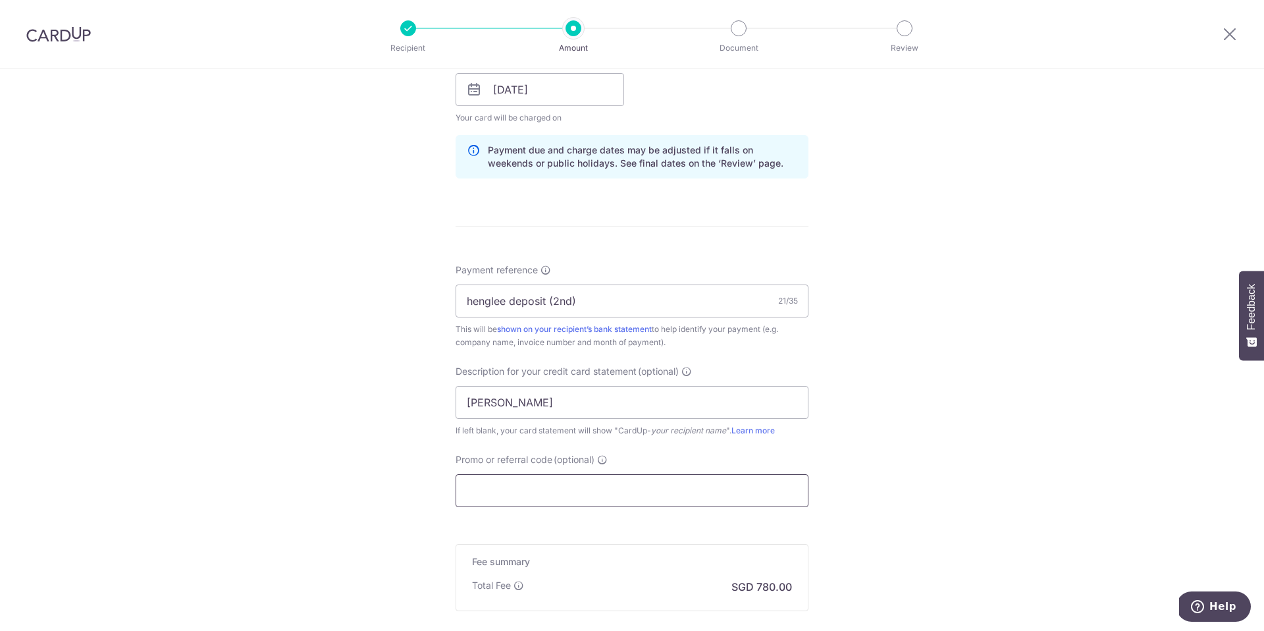
click at [546, 492] on input "Promo or referral code (optional)" at bounding box center [632, 490] width 353 height 33
paste input "BOFF185"
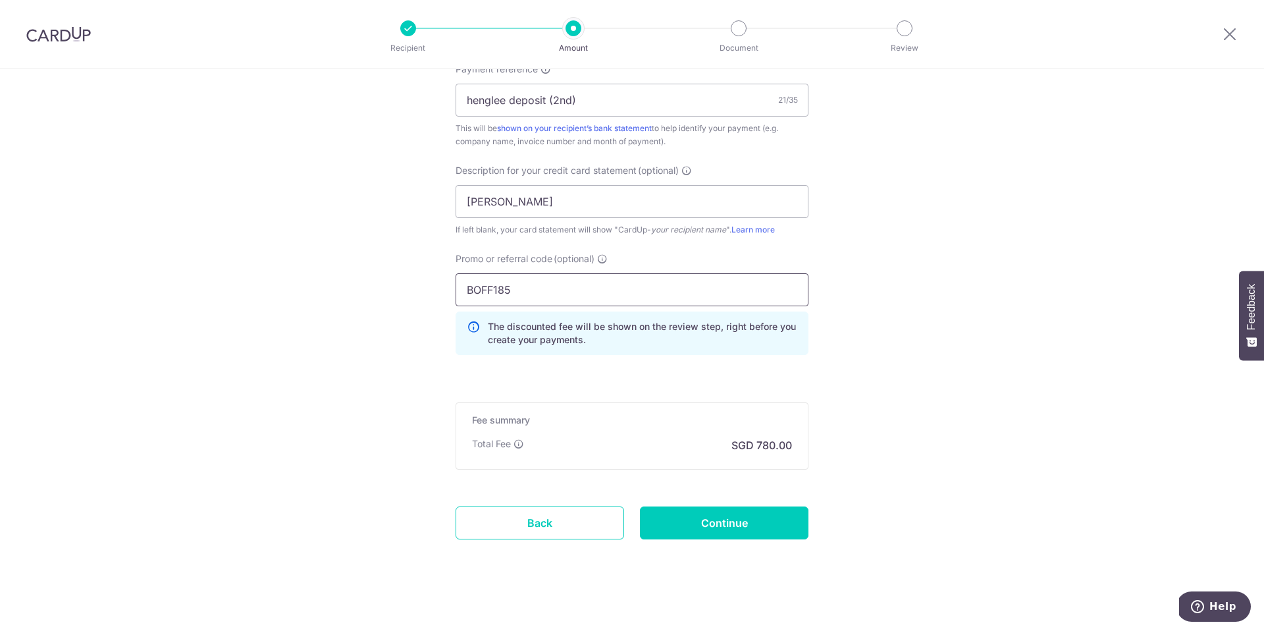
scroll to position [831, 0]
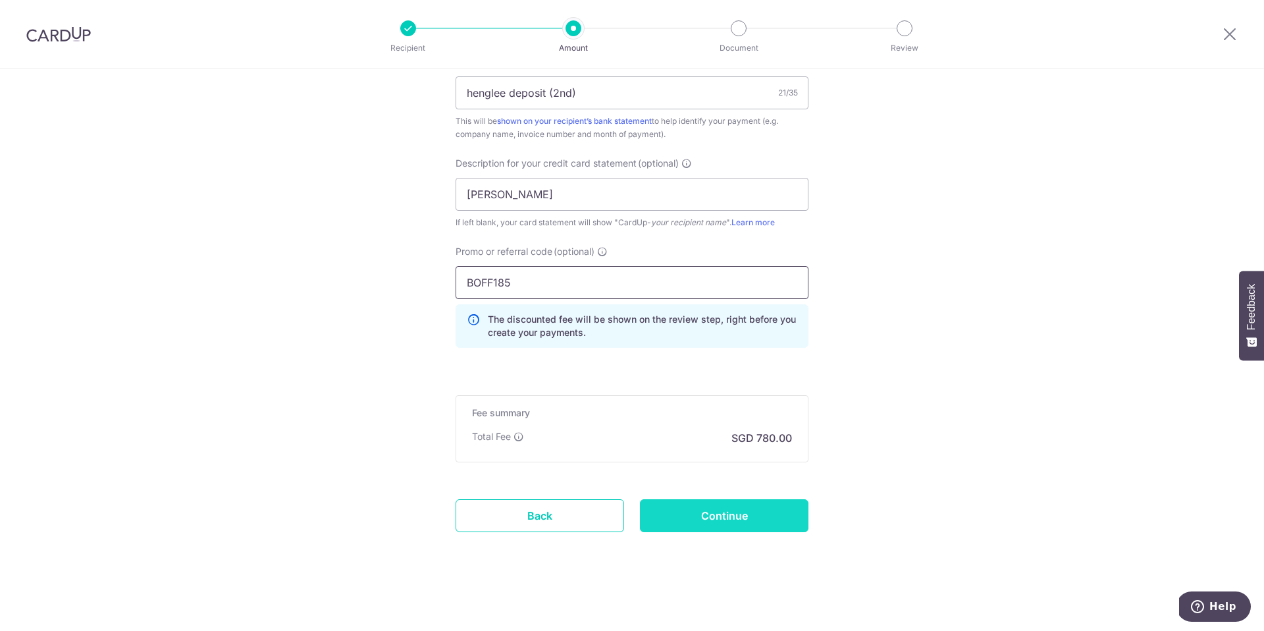
type input "BOFF185"
click at [679, 527] on input "Continue" at bounding box center [724, 515] width 169 height 33
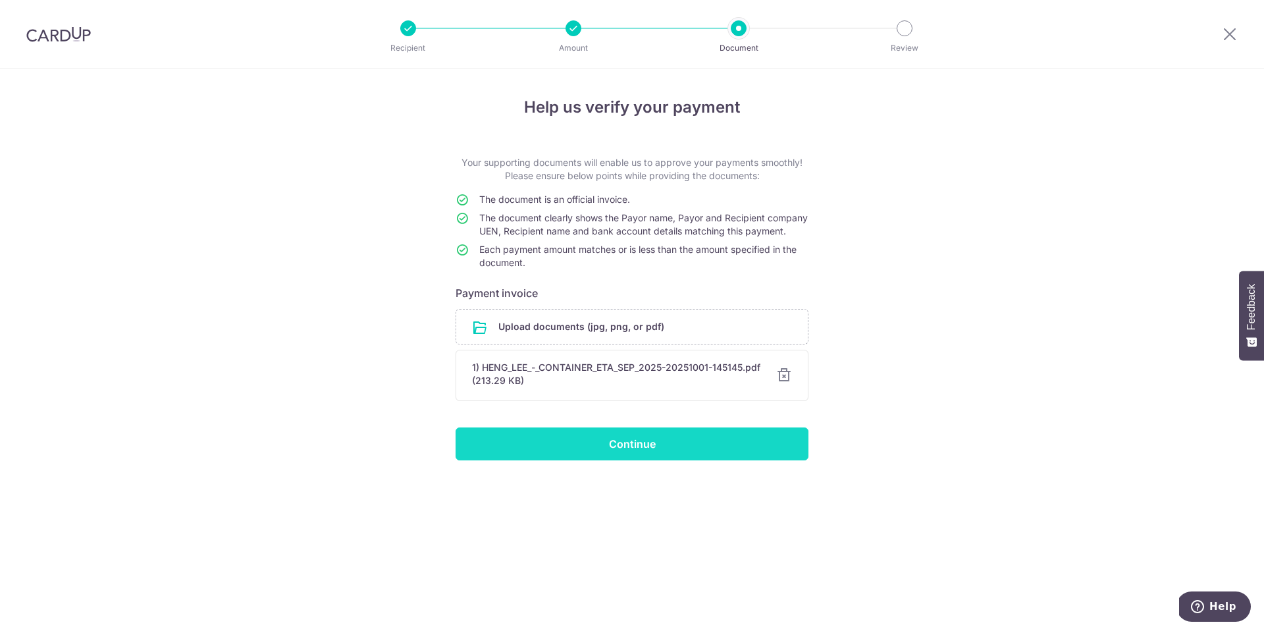
click at [669, 458] on input "Continue" at bounding box center [632, 443] width 353 height 33
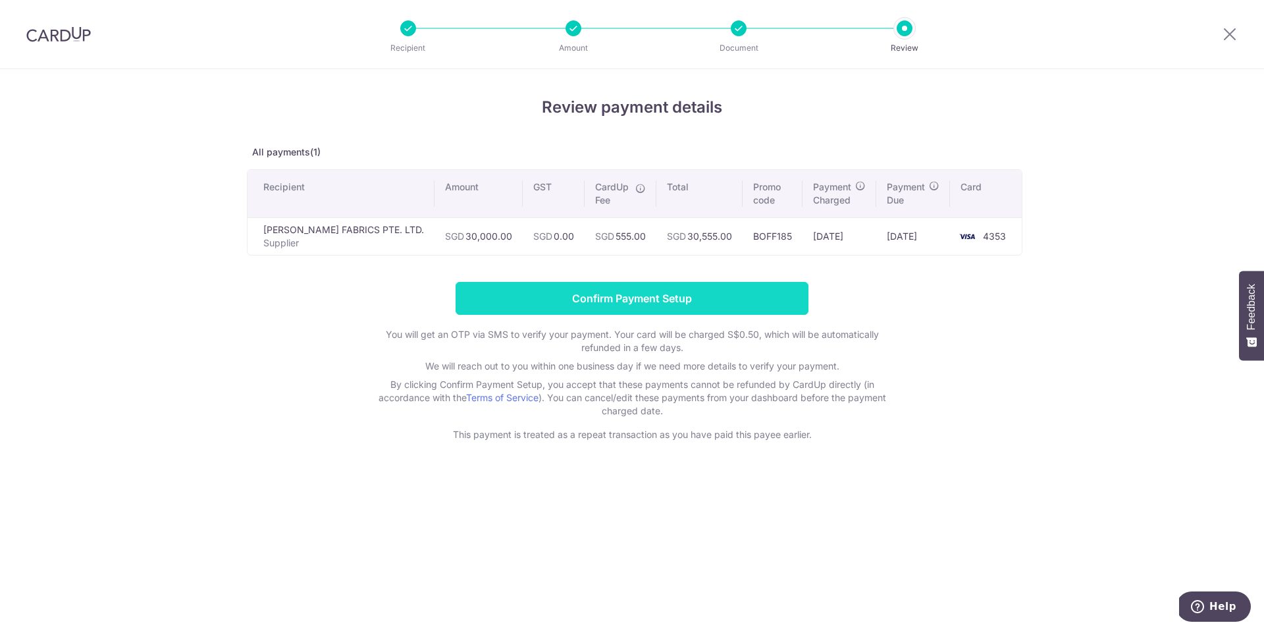
click at [752, 299] on input "Confirm Payment Setup" at bounding box center [632, 298] width 353 height 33
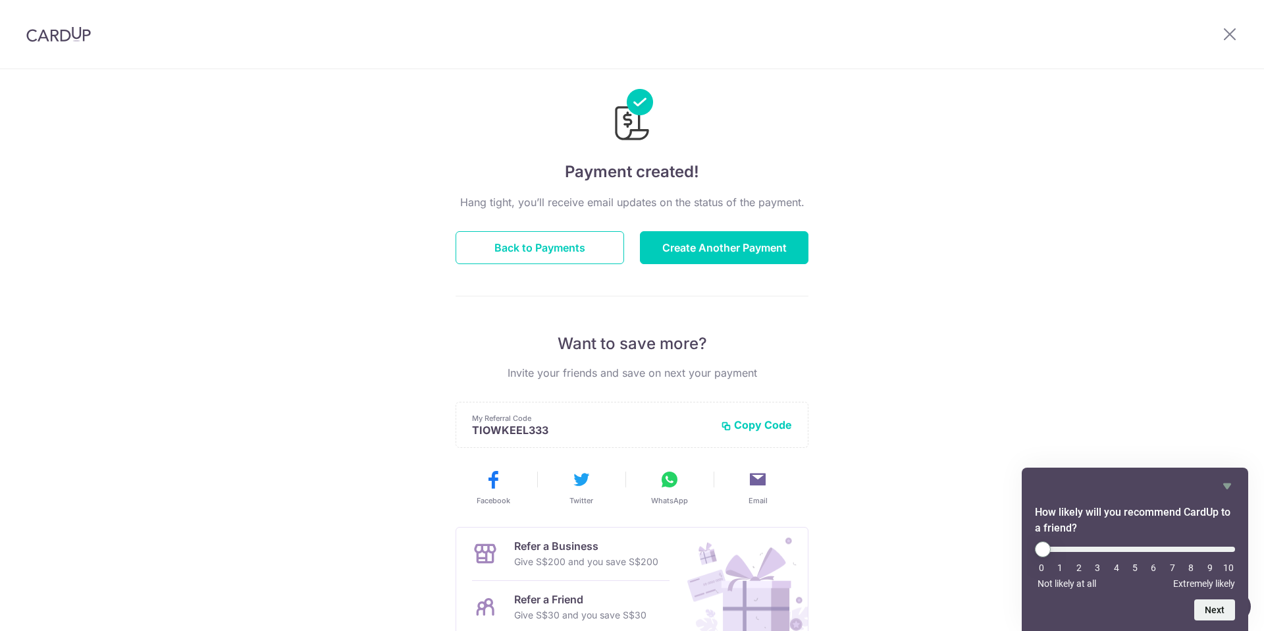
scroll to position [20, 0]
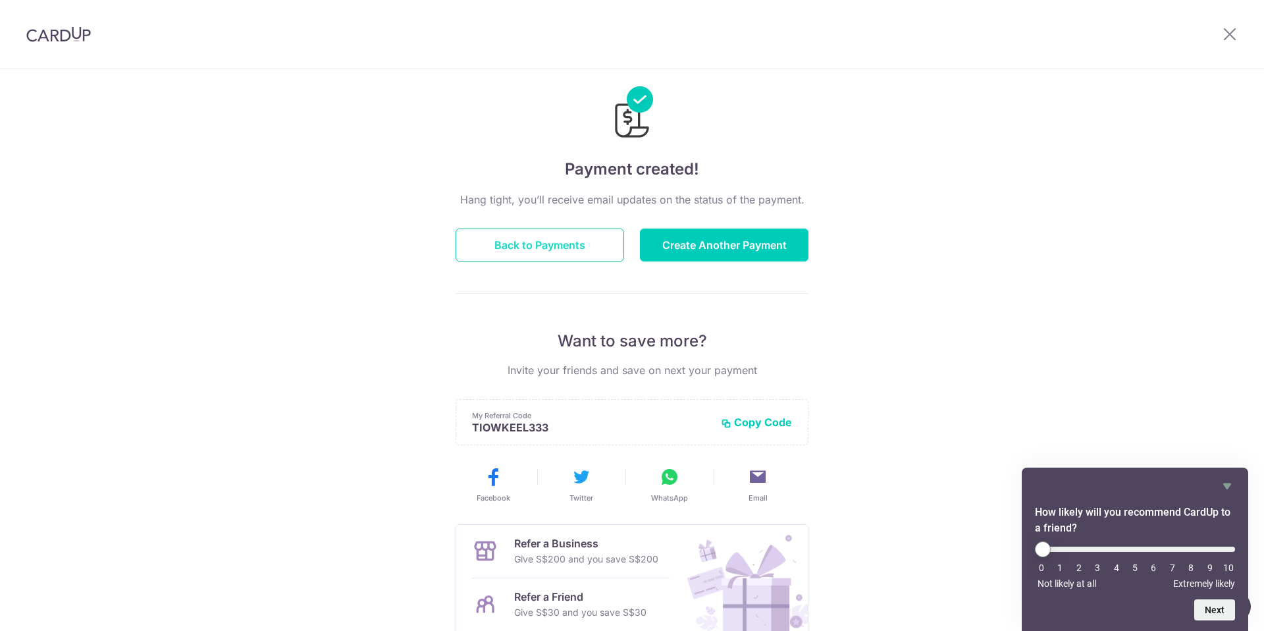
click at [604, 244] on button "Back to Payments" at bounding box center [540, 244] width 169 height 33
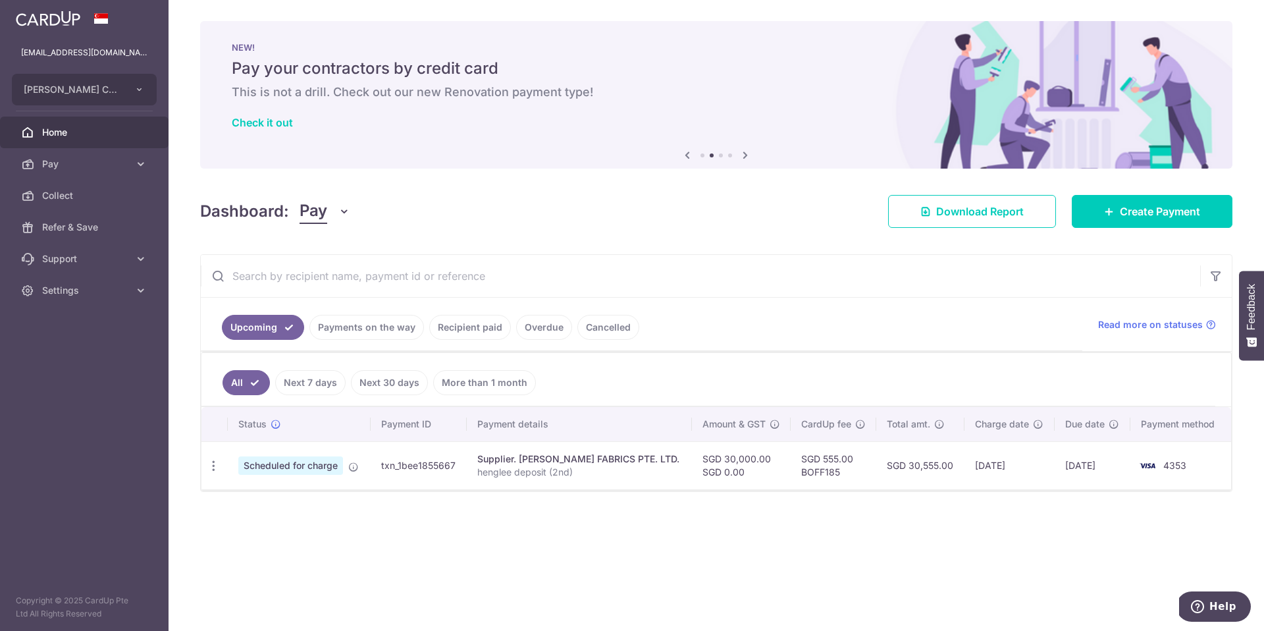
click at [1206, 492] on div "× Pause Schedule Pause all future payments in this series Pause just this one p…" at bounding box center [716, 315] width 1095 height 631
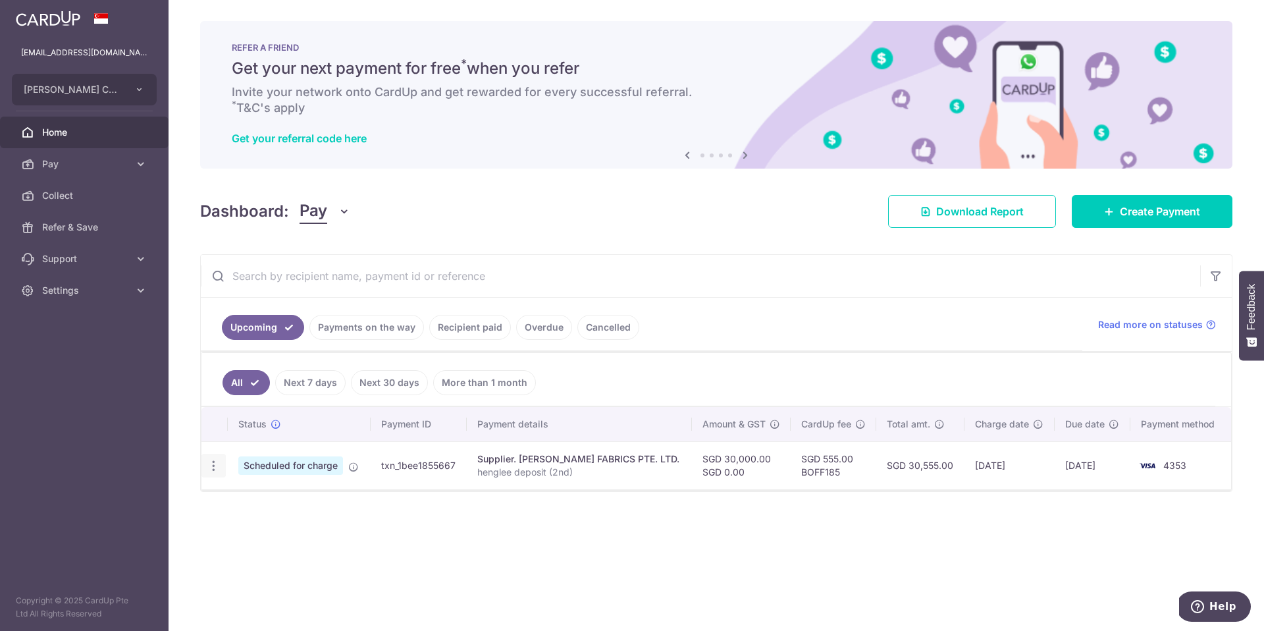
click at [209, 459] on icon "button" at bounding box center [214, 466] width 14 height 14
click at [211, 459] on icon "button" at bounding box center [214, 466] width 14 height 14
click at [372, 321] on link "Payments on the way" at bounding box center [366, 327] width 115 height 25
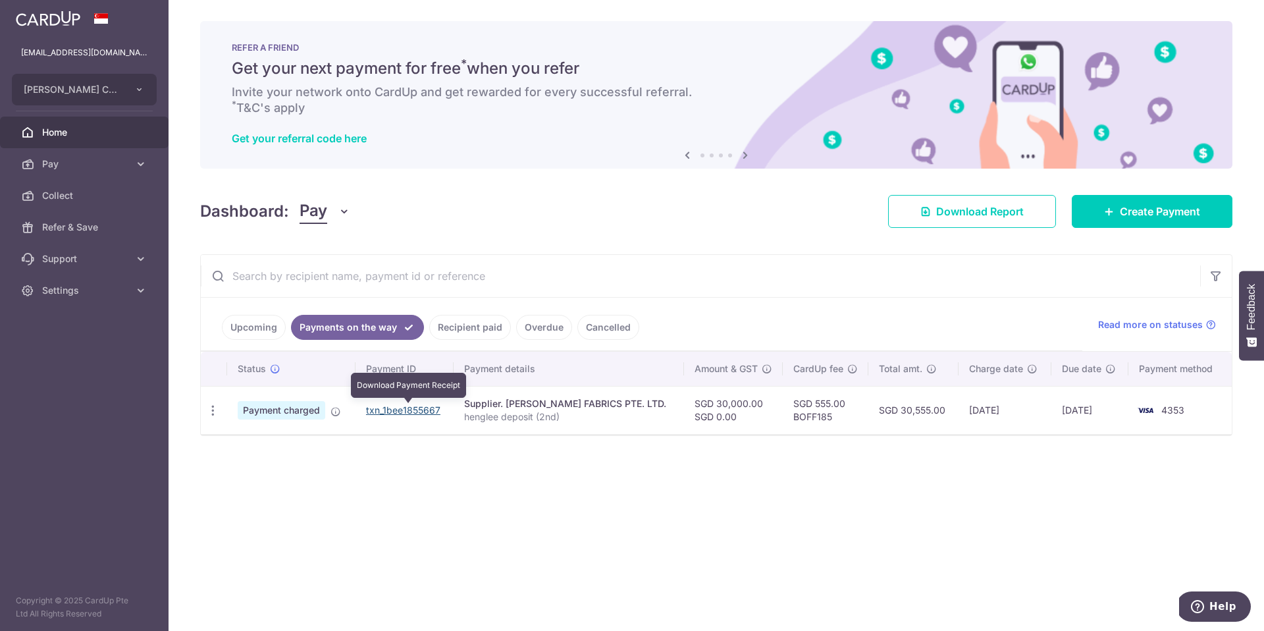
click at [409, 409] on link "txn_1bee1855667" at bounding box center [403, 409] width 74 height 11
click at [463, 325] on link "Recipient paid" at bounding box center [470, 327] width 82 height 25
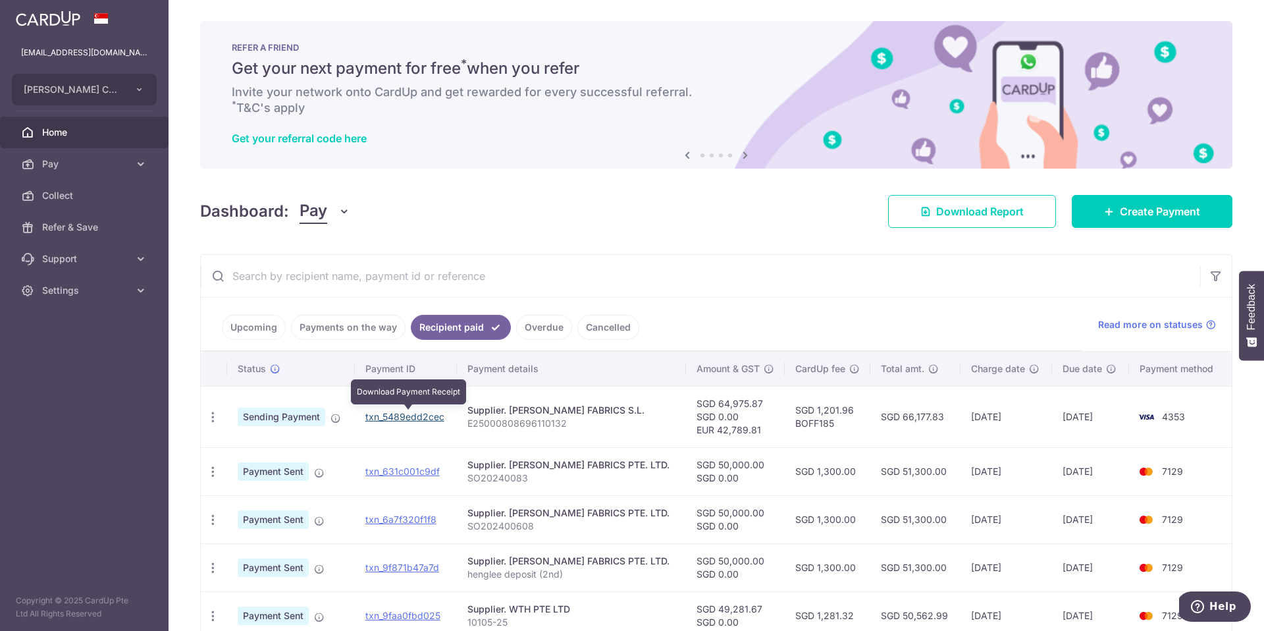
click at [392, 416] on link "txn_5489edd2cec" at bounding box center [404, 416] width 79 height 11
